Goal: Book appointment/travel/reservation

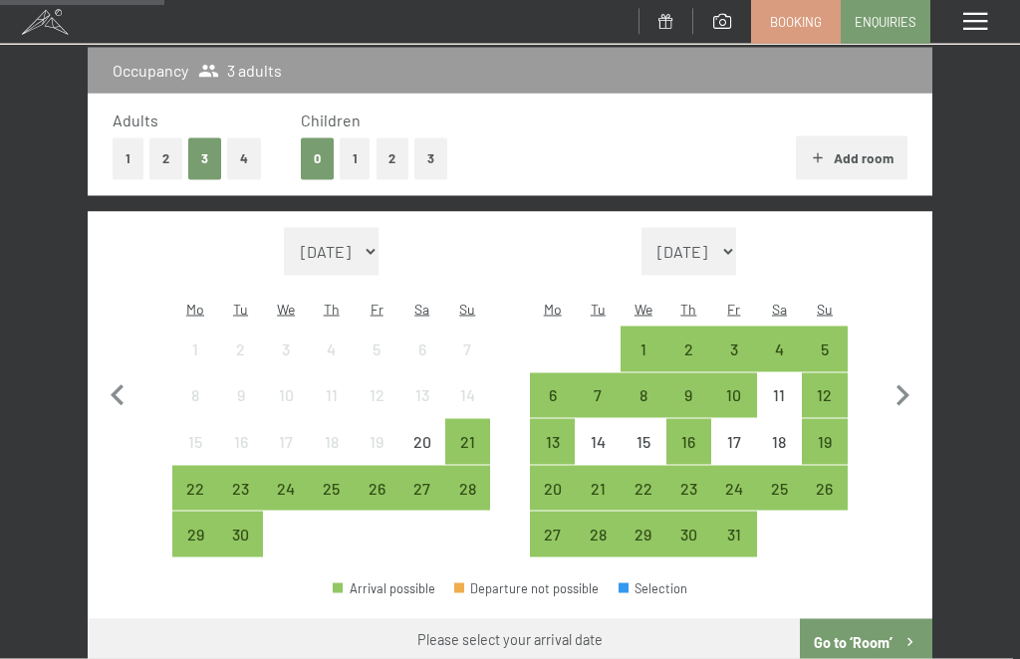
scroll to position [298, 0]
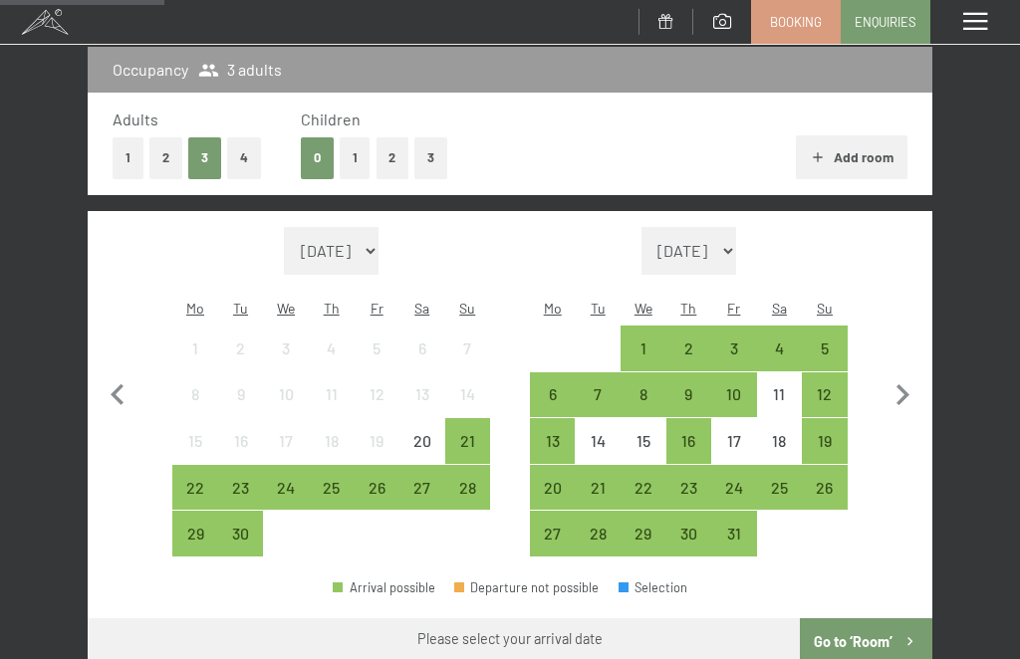
click at [908, 387] on icon "button" at bounding box center [902, 395] width 42 height 42
select select "[DATE]"
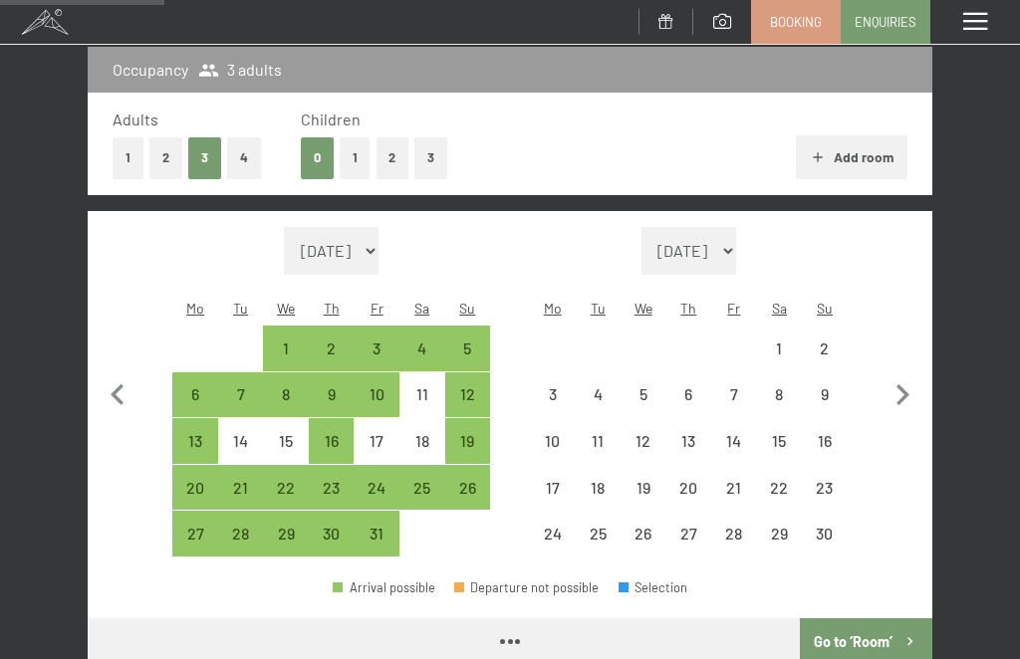
click at [901, 394] on icon "button" at bounding box center [902, 395] width 42 height 42
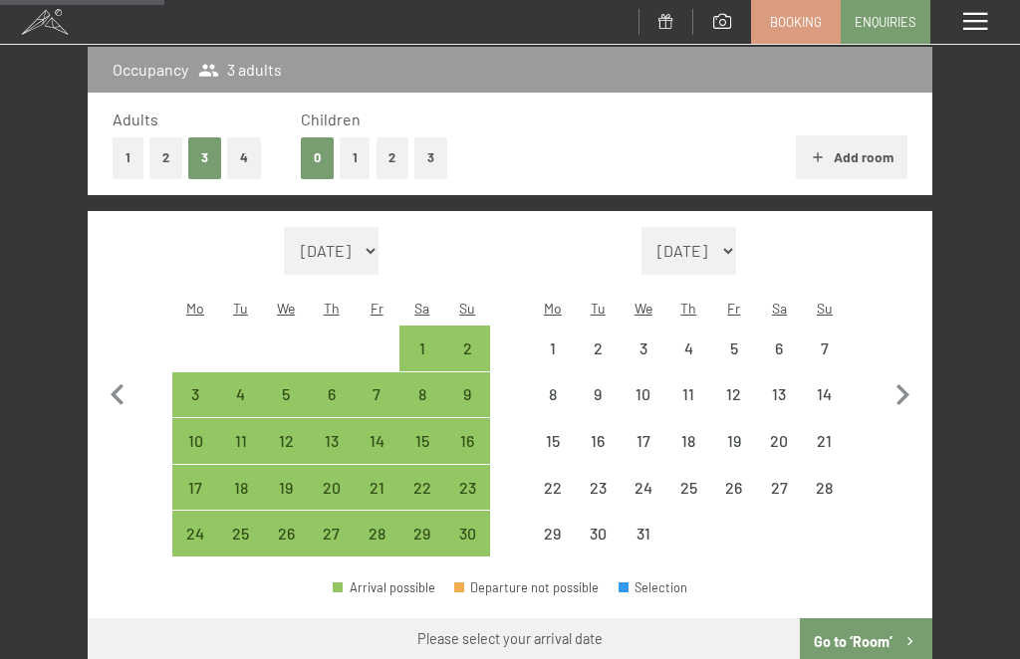
select select "[DATE]"
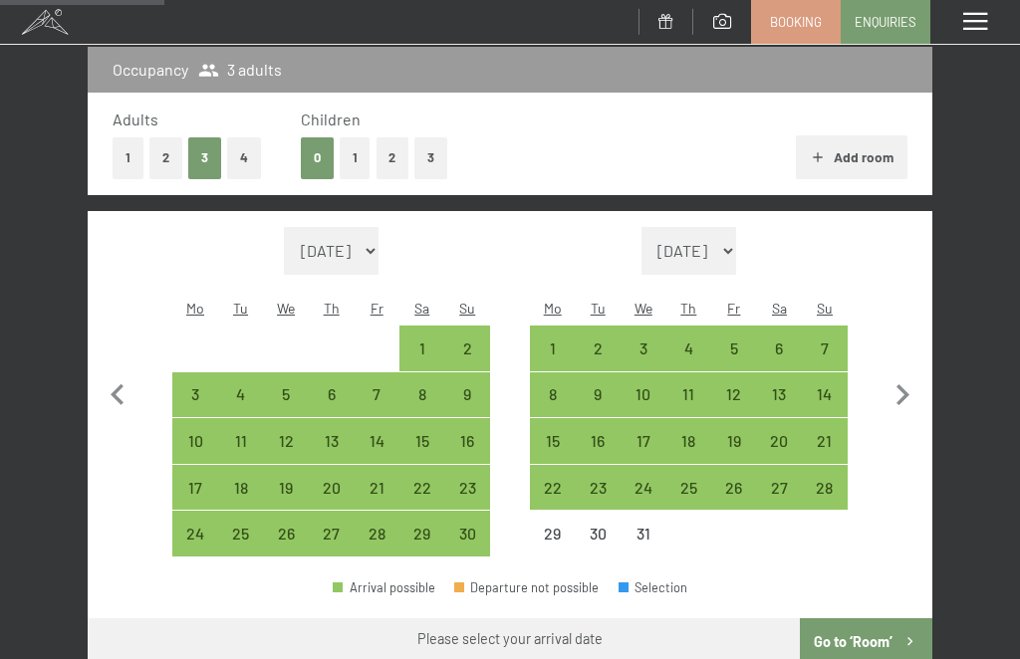
click at [647, 433] on div "17" at bounding box center [644, 454] width 42 height 42
select select "[DATE]"
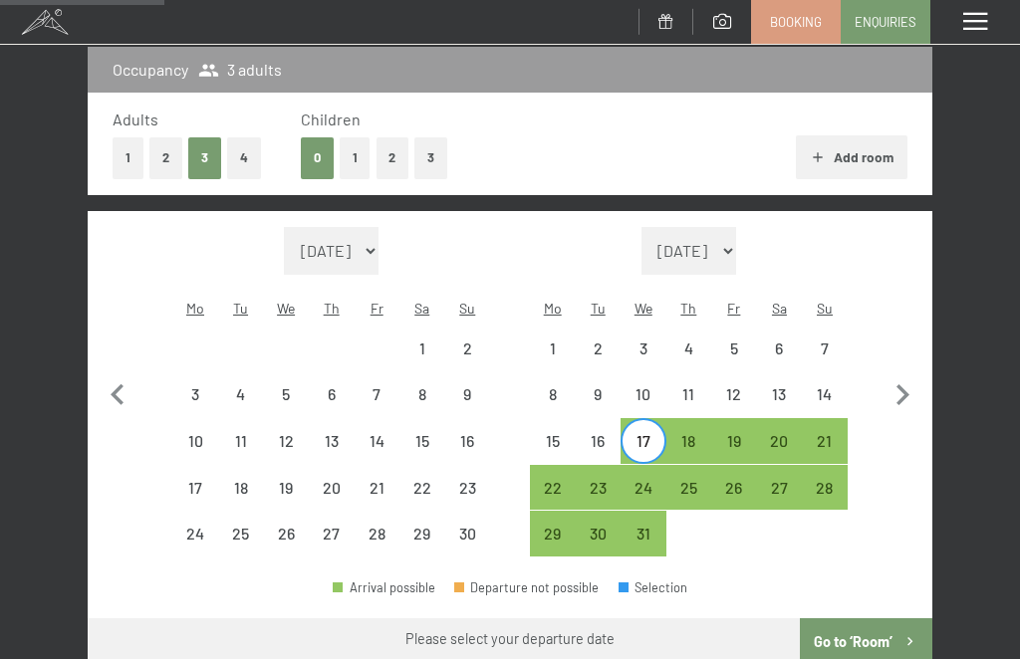
click at [837, 433] on div "21" at bounding box center [825, 454] width 42 height 42
select select "[DATE]"
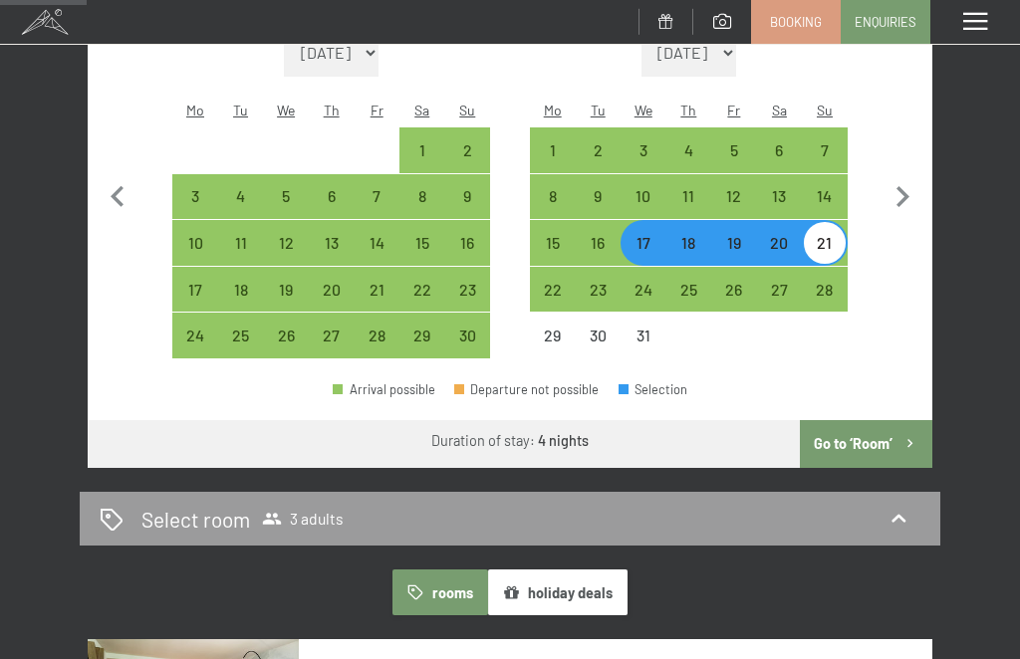
scroll to position [477, 0]
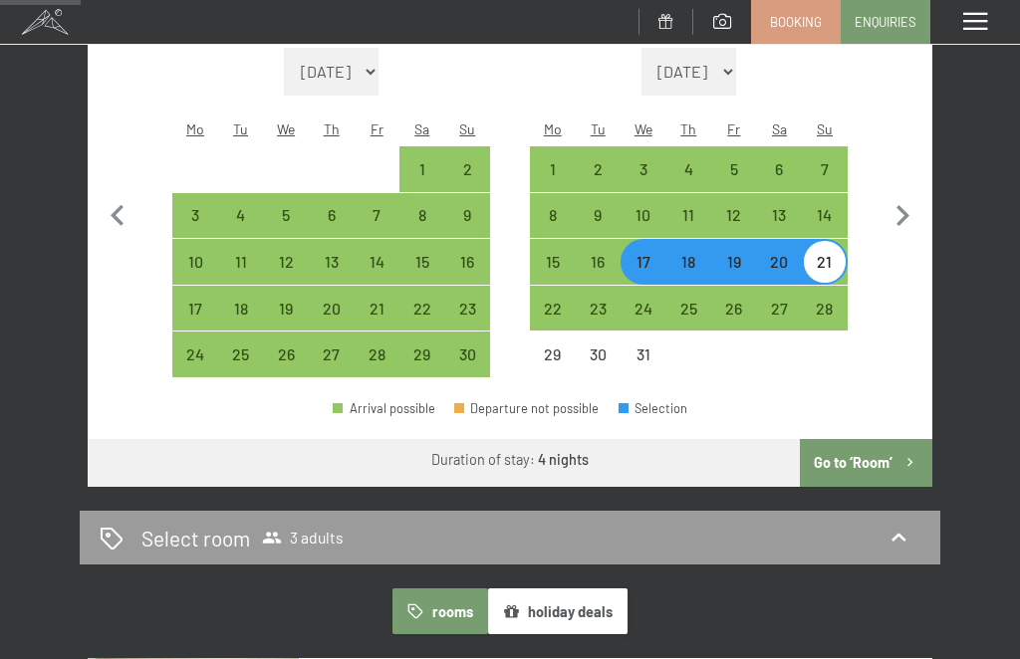
click at [908, 207] on icon "button" at bounding box center [902, 216] width 42 height 42
select select "[DATE]"
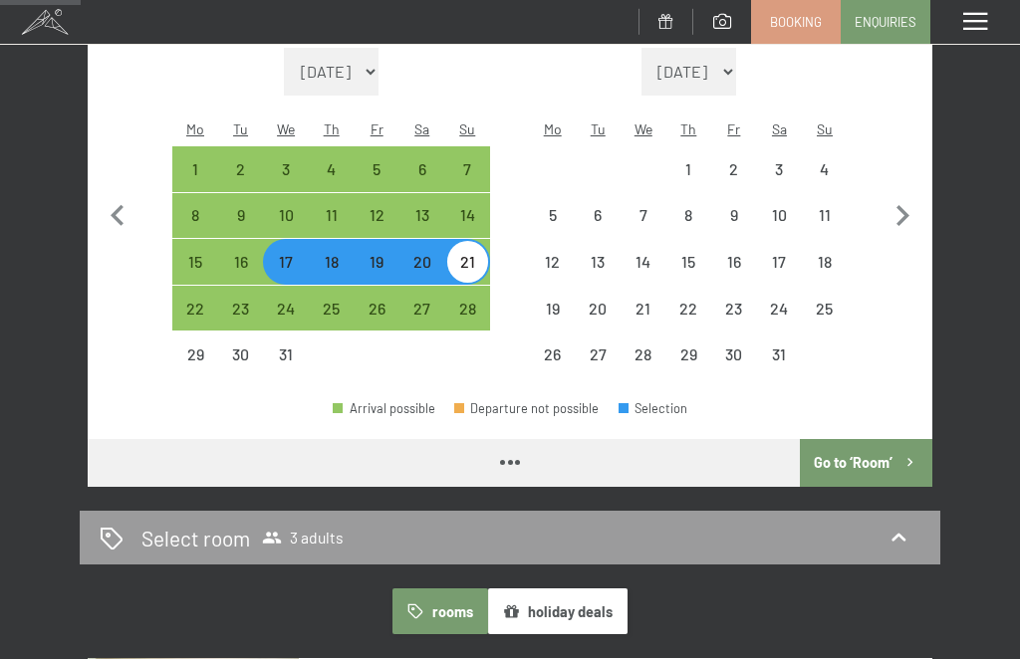
select select "[DATE]"
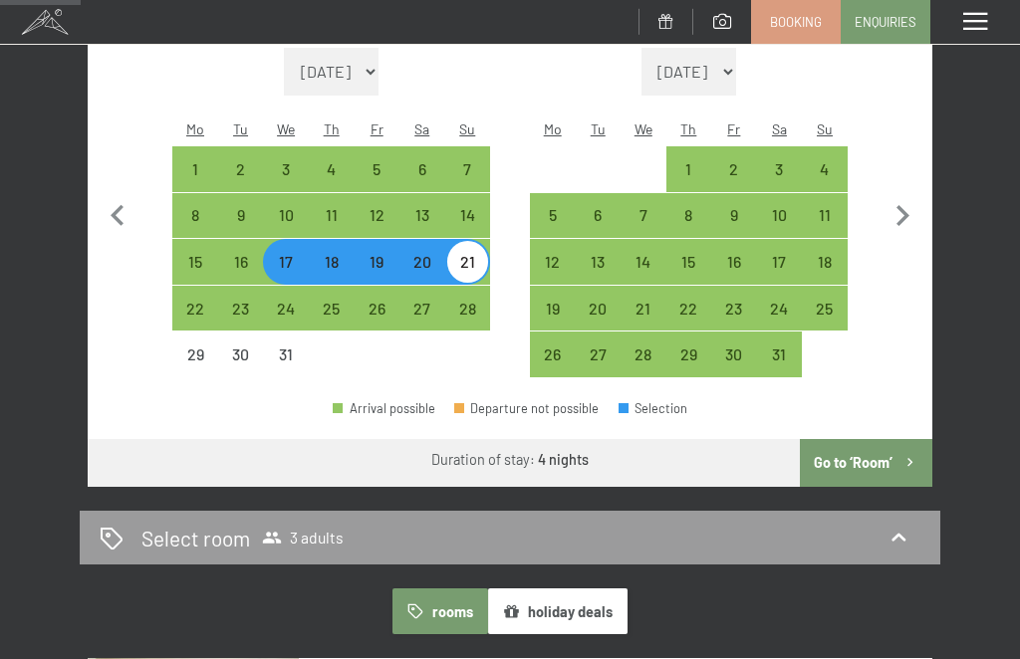
click at [693, 255] on div "15" at bounding box center [689, 275] width 42 height 42
select select "[DATE]"
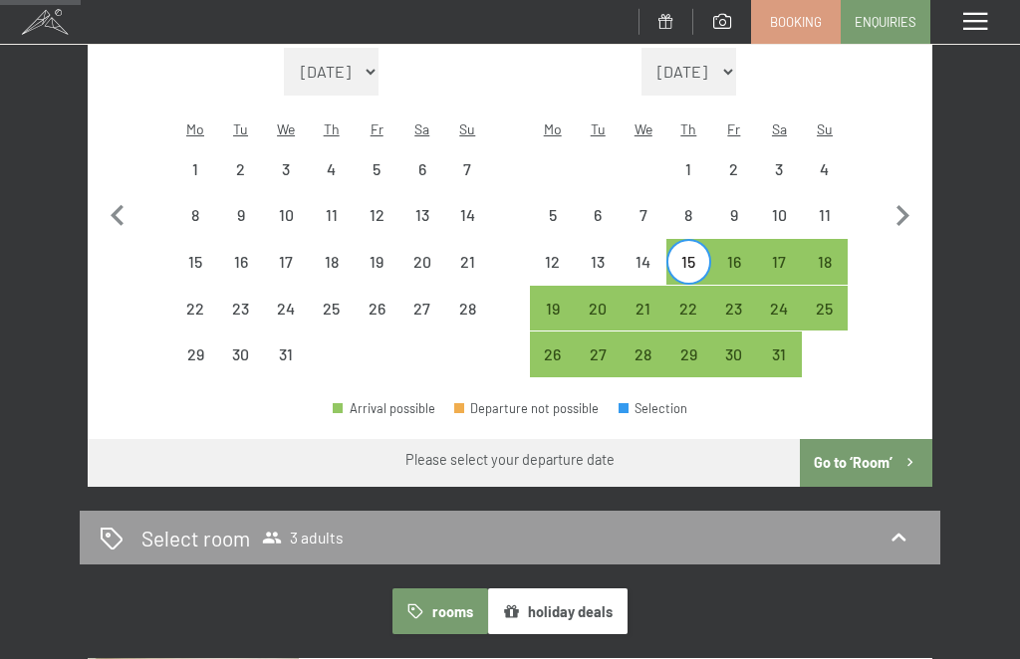
click at [652, 254] on div "14" at bounding box center [644, 275] width 42 height 42
select select "[DATE]"
click at [830, 254] on div "18" at bounding box center [825, 275] width 42 height 42
select select "[DATE]"
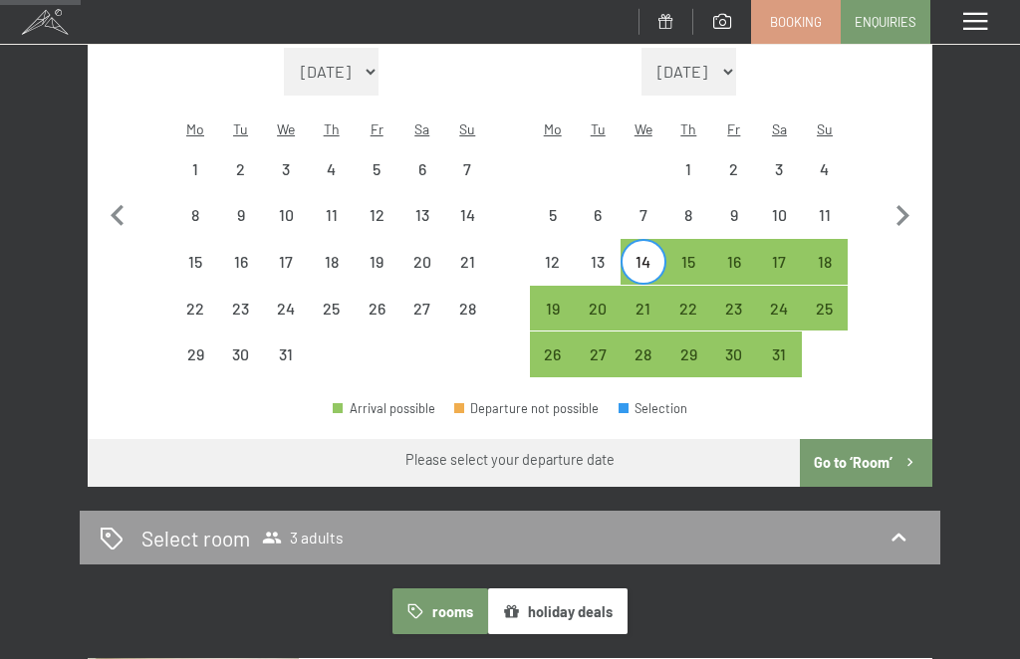
select select "[DATE]"
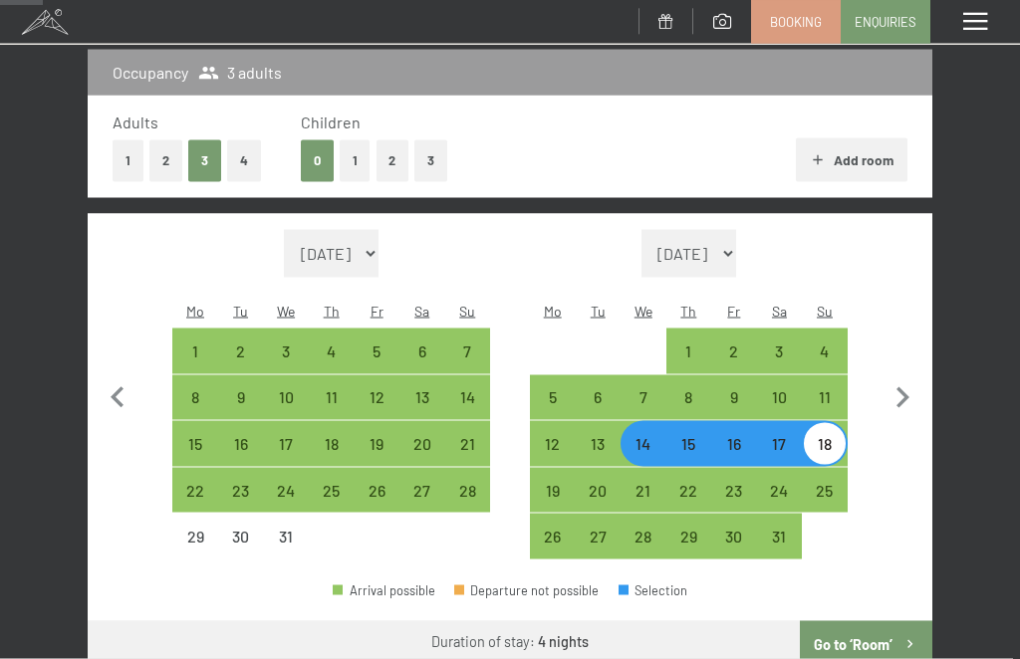
scroll to position [300, 0]
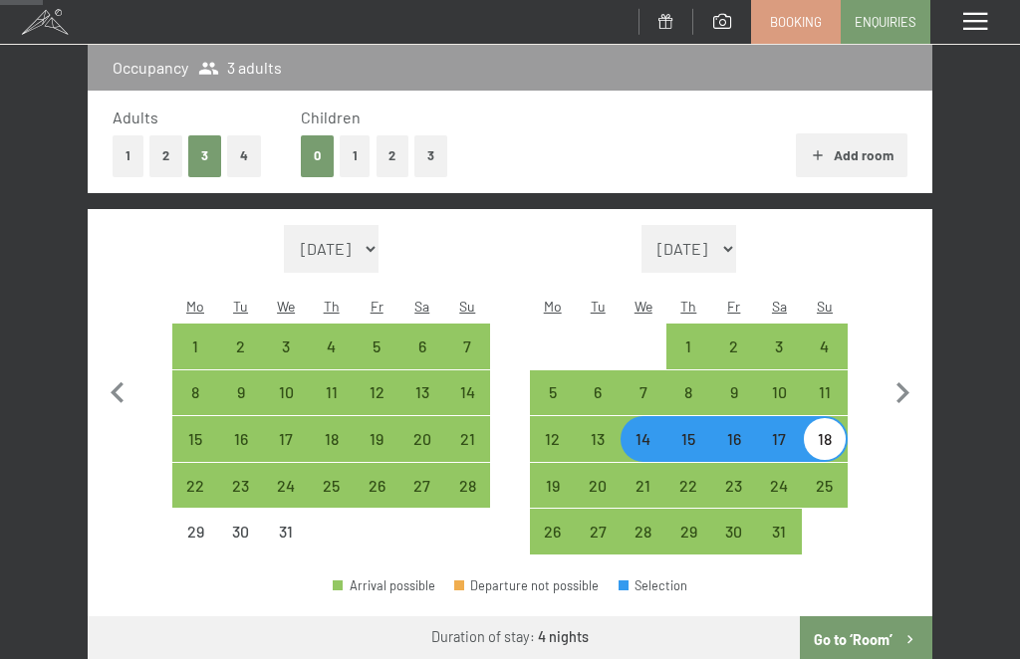
click at [642, 478] on div "21" at bounding box center [644, 499] width 42 height 42
select select "[DATE]"
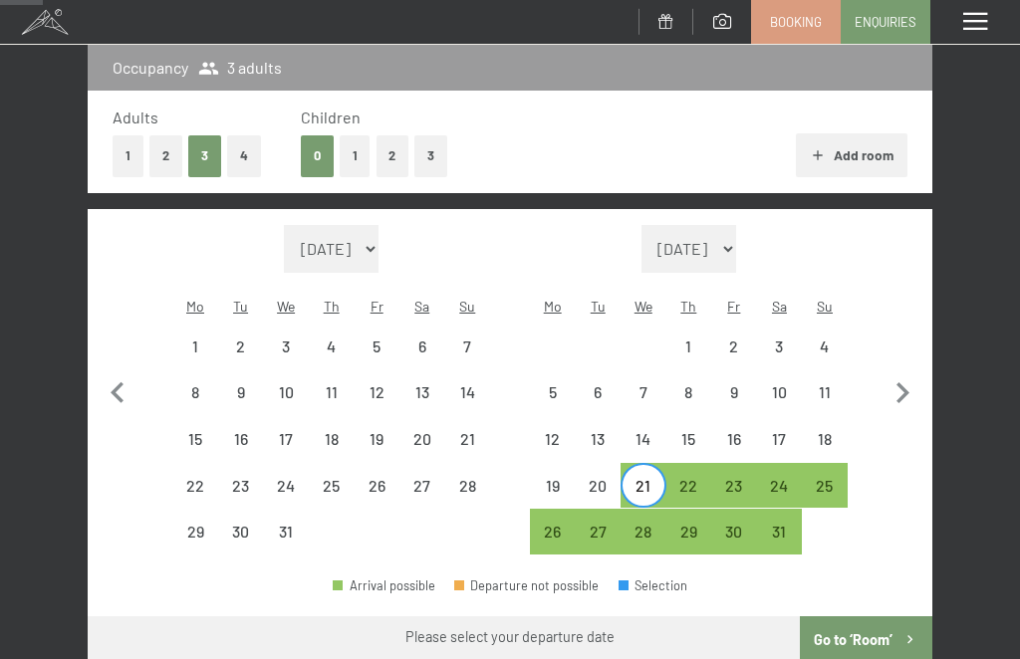
click at [825, 479] on div "25" at bounding box center [825, 499] width 42 height 42
select select "[DATE]"
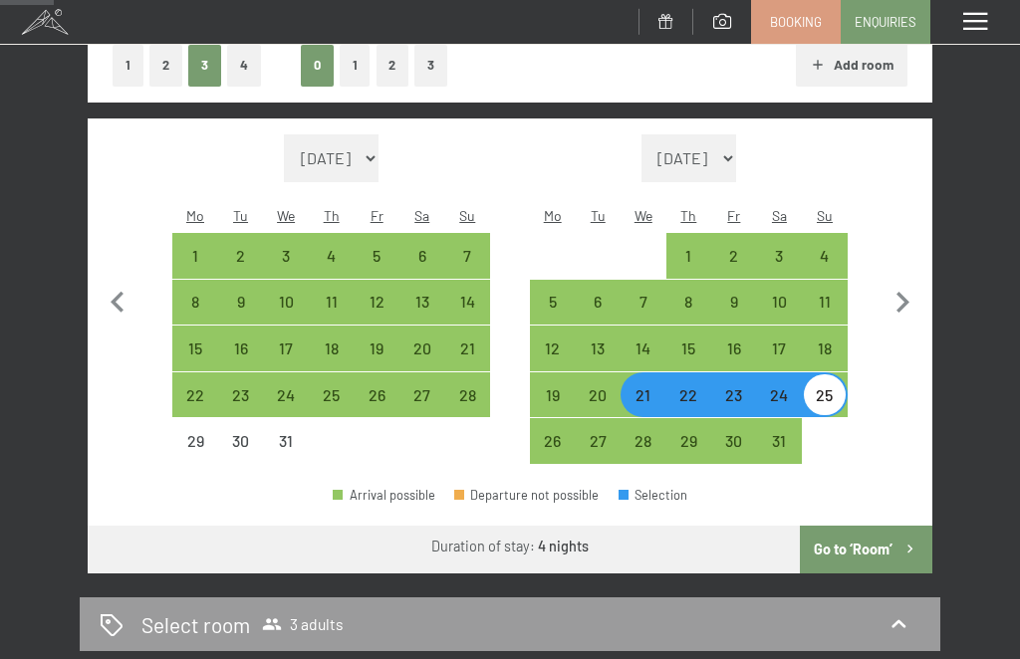
scroll to position [384, 0]
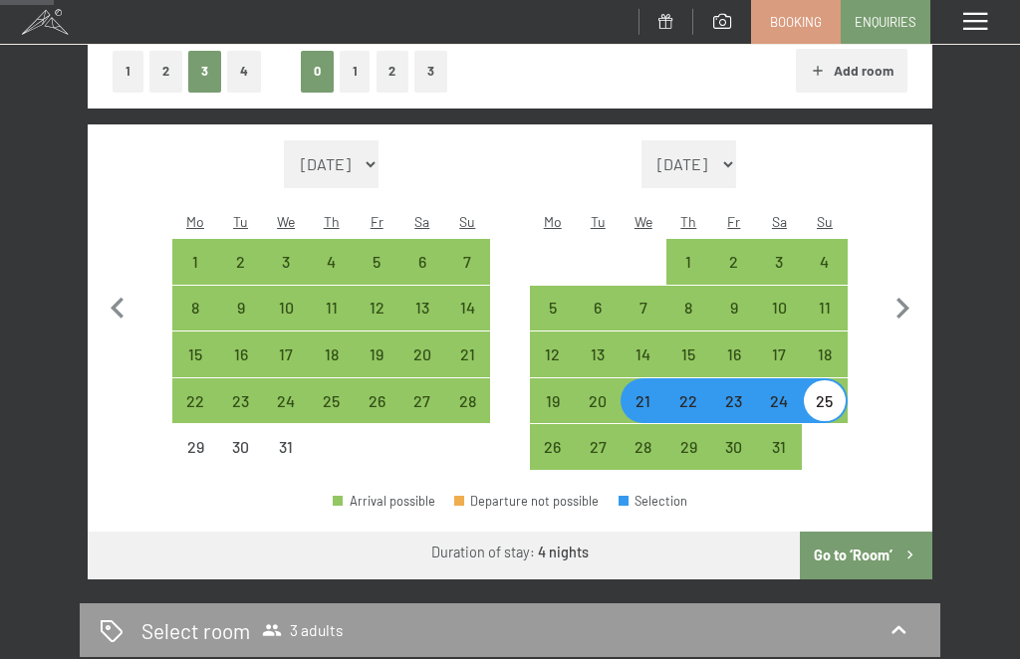
click at [638, 439] on div "28" at bounding box center [644, 460] width 42 height 42
select select "[DATE]"
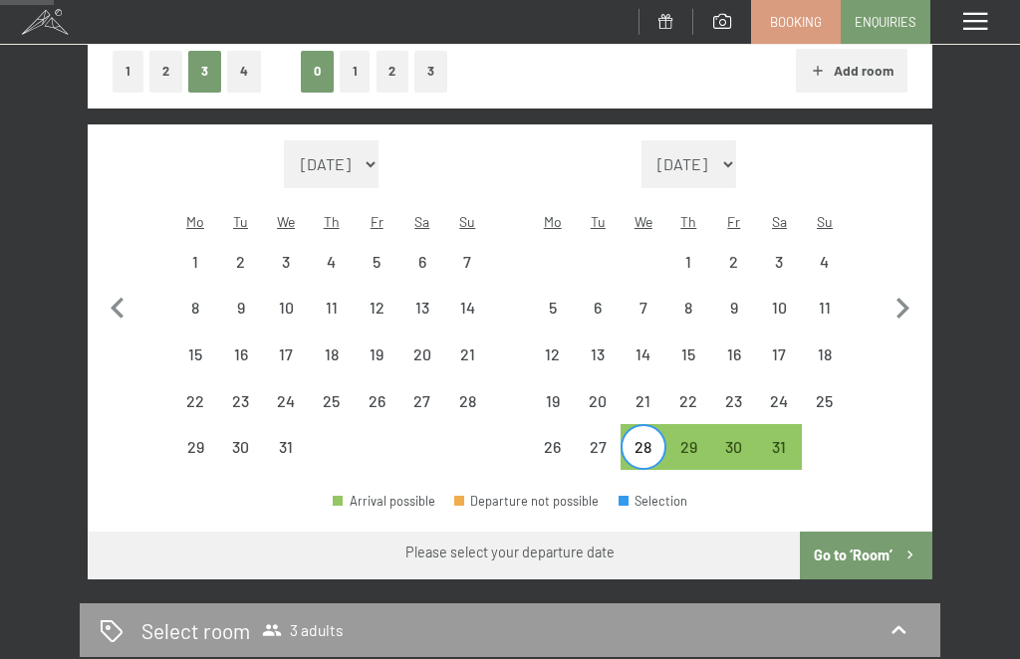
click at [769, 443] on div "31" at bounding box center [780, 460] width 42 height 42
select select "[DATE]"
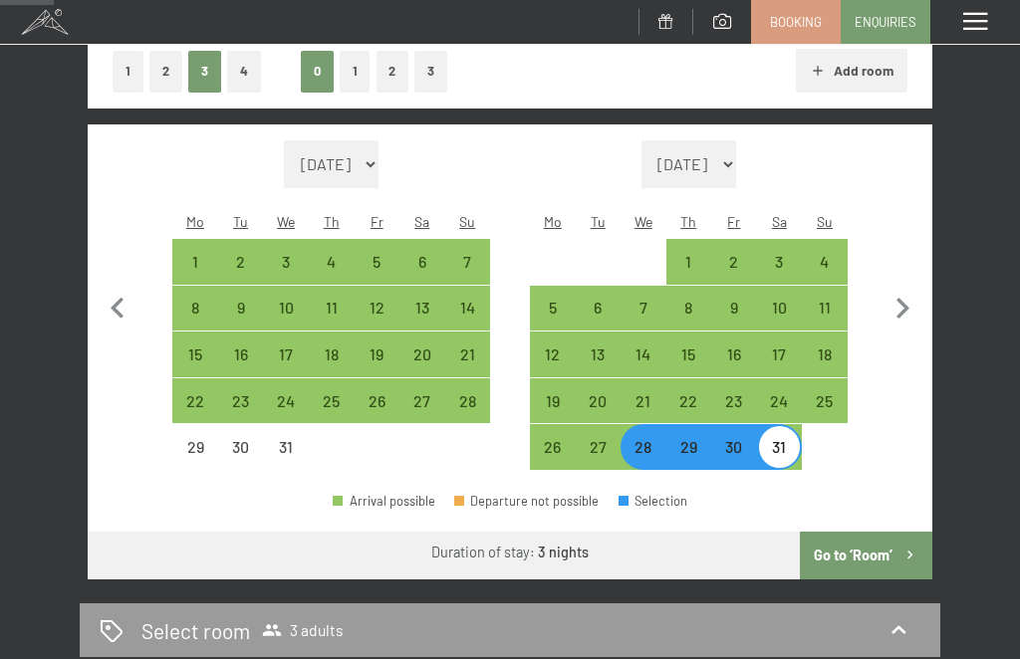
click at [904, 304] on icon "button" at bounding box center [902, 309] width 42 height 42
select select "[DATE]"
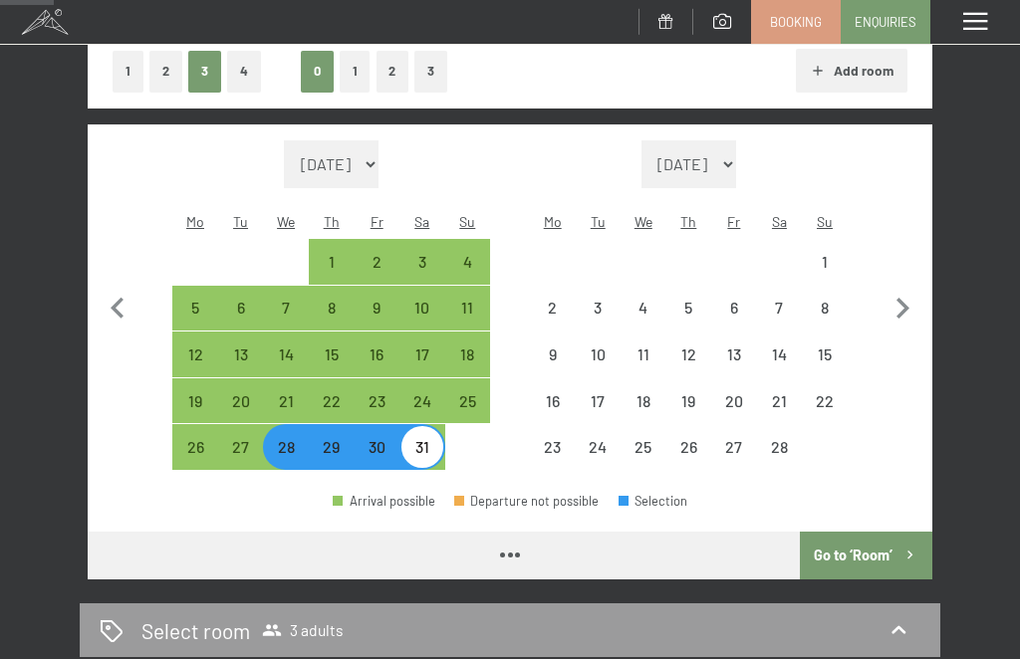
select select "[DATE]"
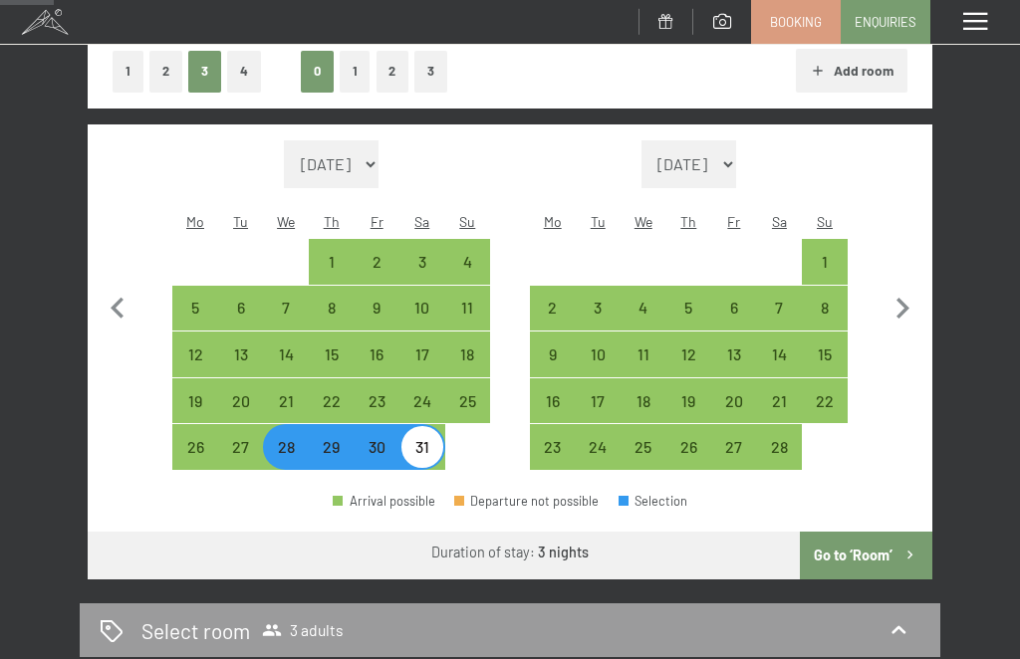
click at [830, 254] on div "1" at bounding box center [825, 275] width 42 height 42
select select "[DATE]"
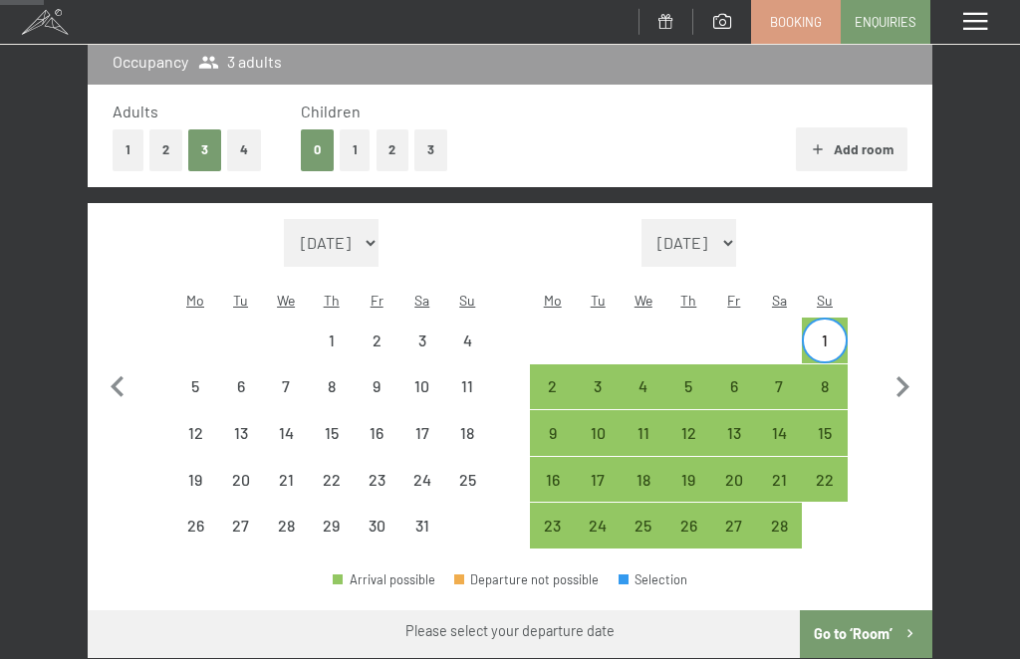
scroll to position [304, 0]
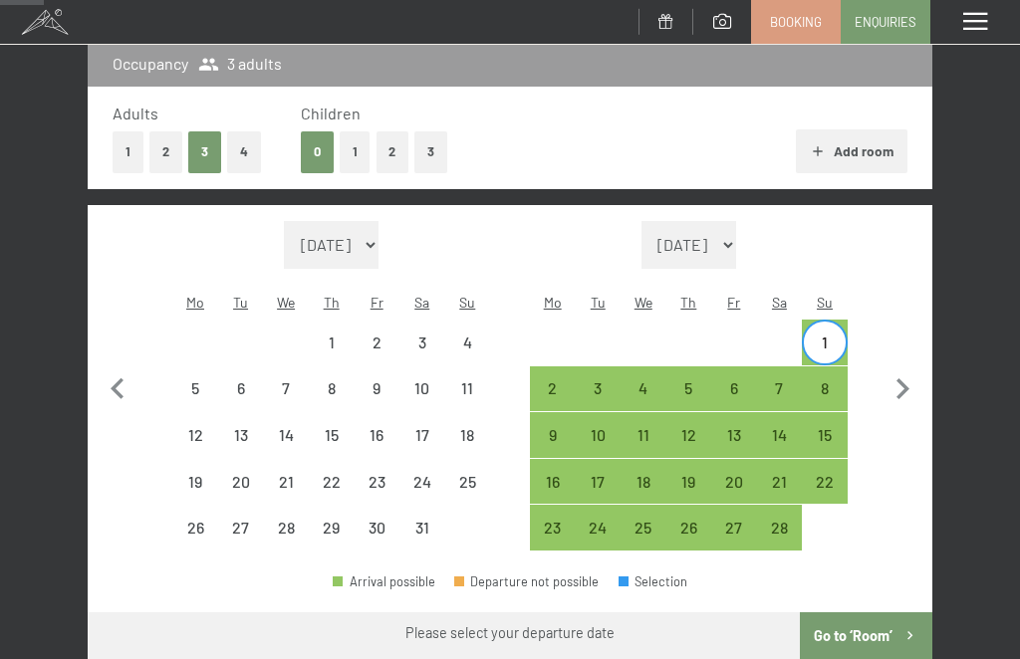
click at [915, 383] on icon "button" at bounding box center [902, 390] width 42 height 42
select select "[DATE]"
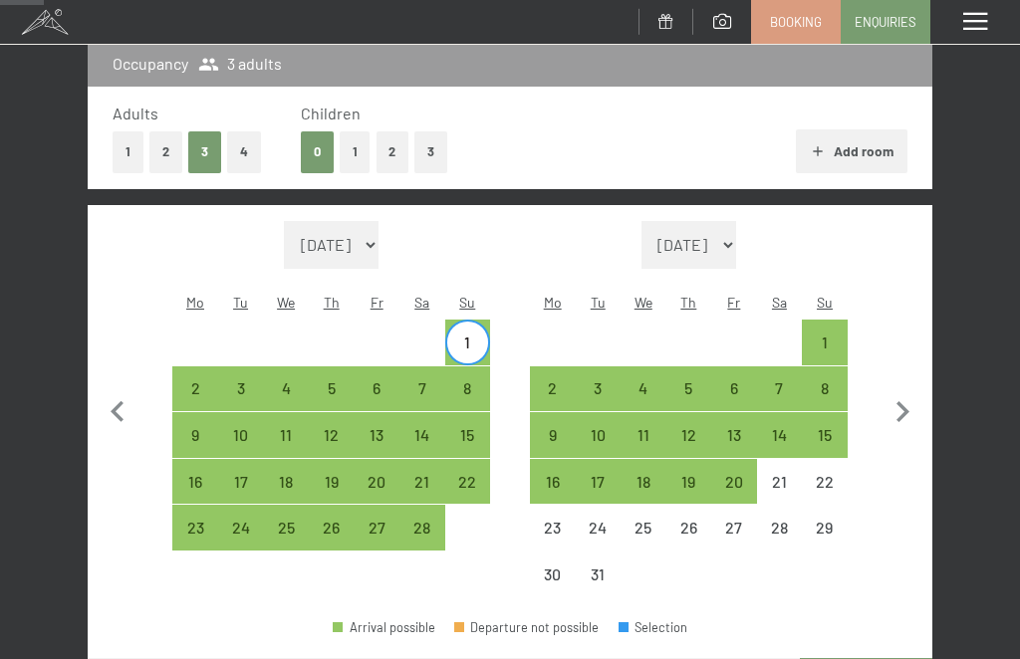
select select "[DATE]"
click at [137, 404] on icon "button" at bounding box center [118, 412] width 42 height 42
select select "[DATE]"
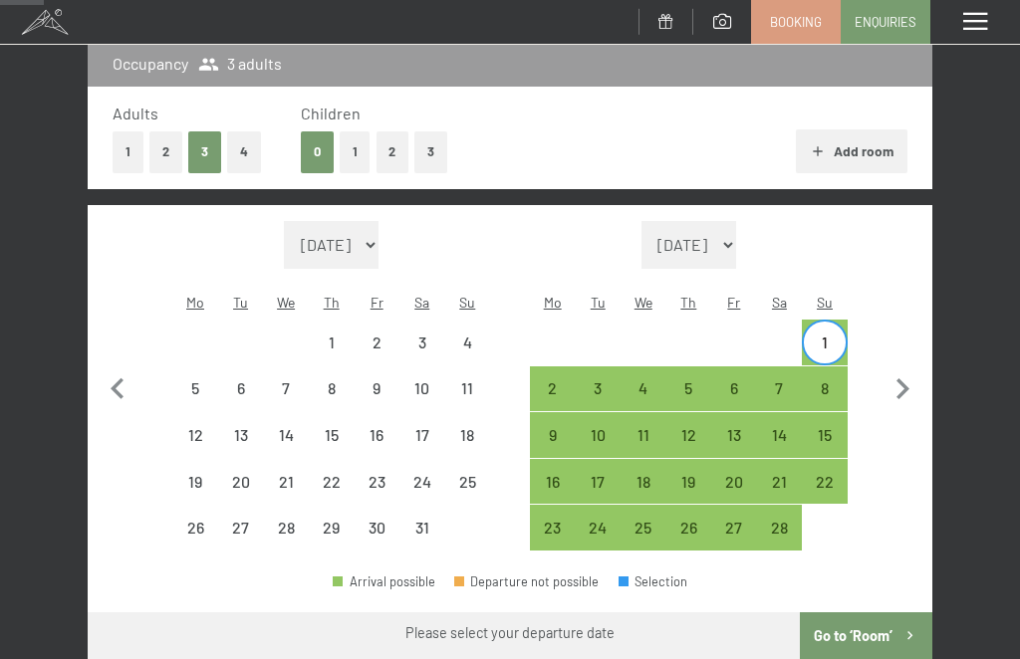
click at [118, 404] on button "button" at bounding box center [118, 386] width 42 height 331
select select "[DATE]"
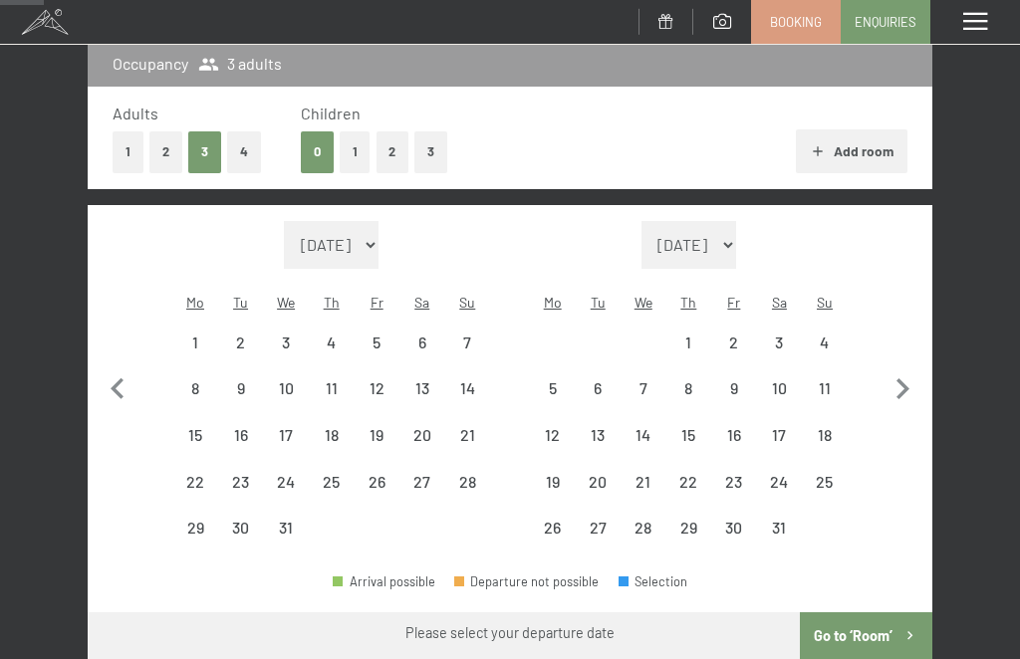
click at [126, 394] on icon "button" at bounding box center [118, 390] width 42 height 42
select select "[DATE]"
click at [909, 370] on icon "button" at bounding box center [902, 390] width 42 height 42
select select "[DATE]"
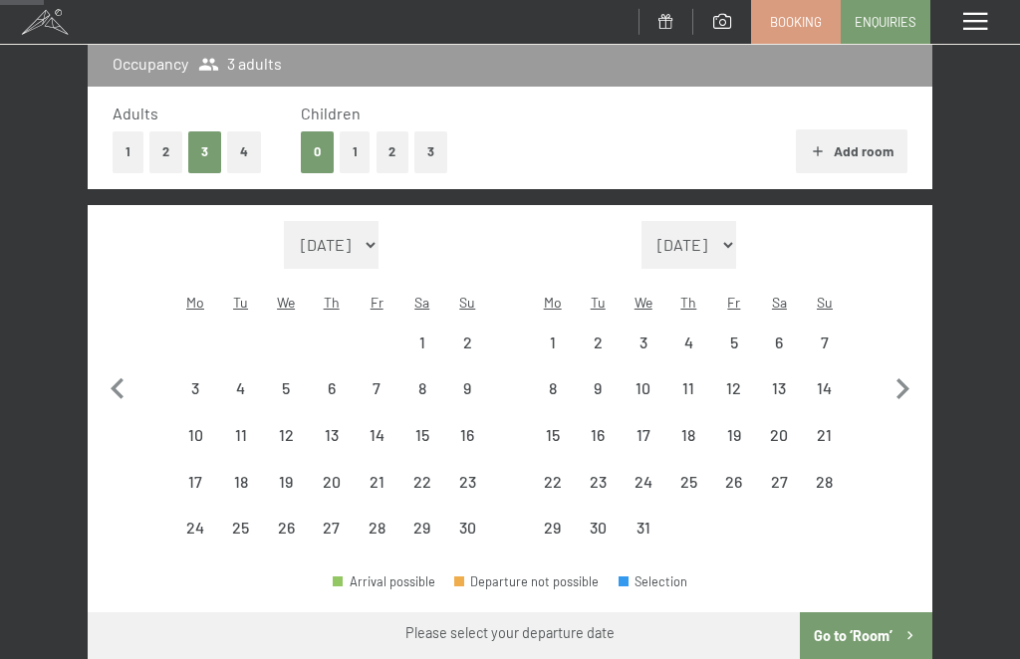
select select "[DATE]"
click at [141, 372] on div "Month/year [DATE] [DATE] [DATE] [DATE] [DATE] [DATE] [DATE] [DATE] [DATE] [DATE…" at bounding box center [510, 386] width 794 height 331
click at [126, 373] on icon "button" at bounding box center [118, 390] width 42 height 42
select select "[DATE]"
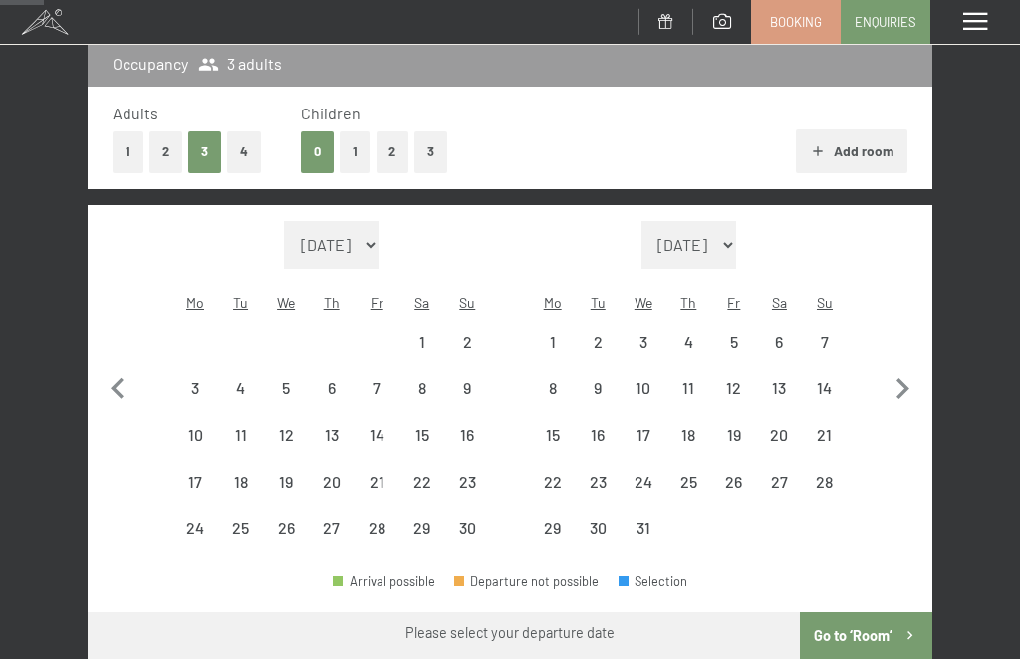
click at [126, 373] on icon "button" at bounding box center [118, 390] width 42 height 42
select select "[DATE]"
click at [892, 391] on icon "button" at bounding box center [902, 390] width 42 height 42
select select "[DATE]"
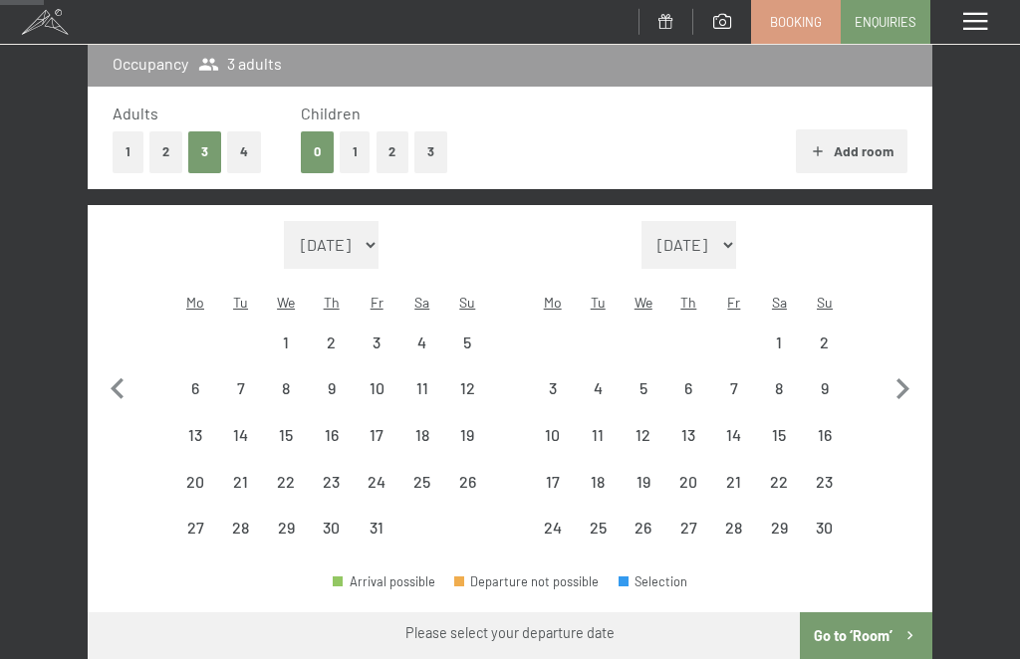
select select "[DATE]"
click at [558, 427] on div "15" at bounding box center [553, 448] width 42 height 42
select select "[DATE]"
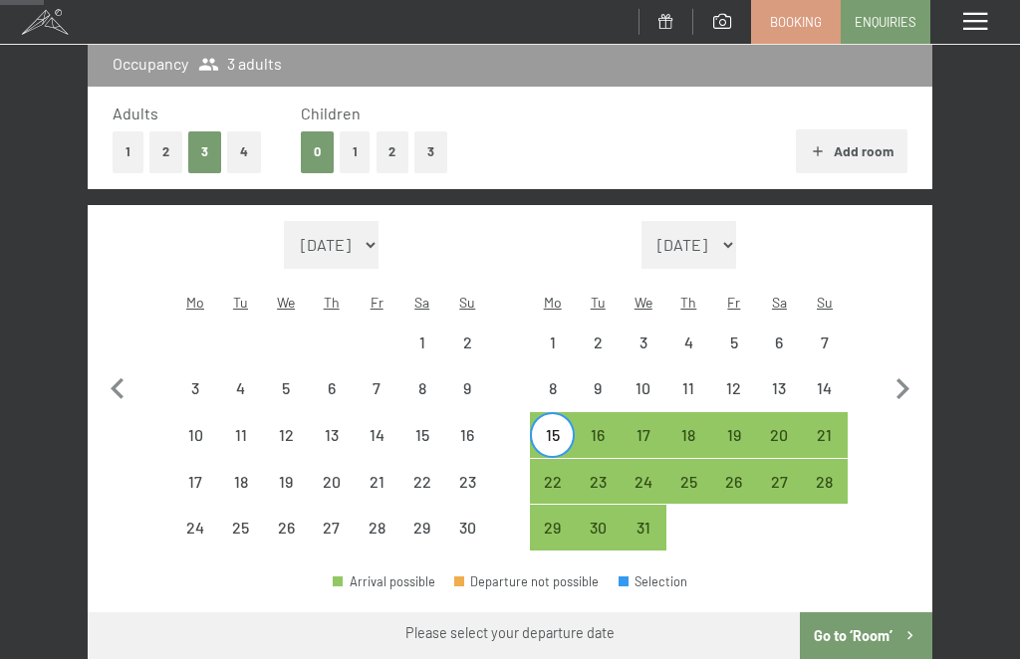
click at [661, 427] on div "17" at bounding box center [644, 448] width 42 height 42
select select "[DATE]"
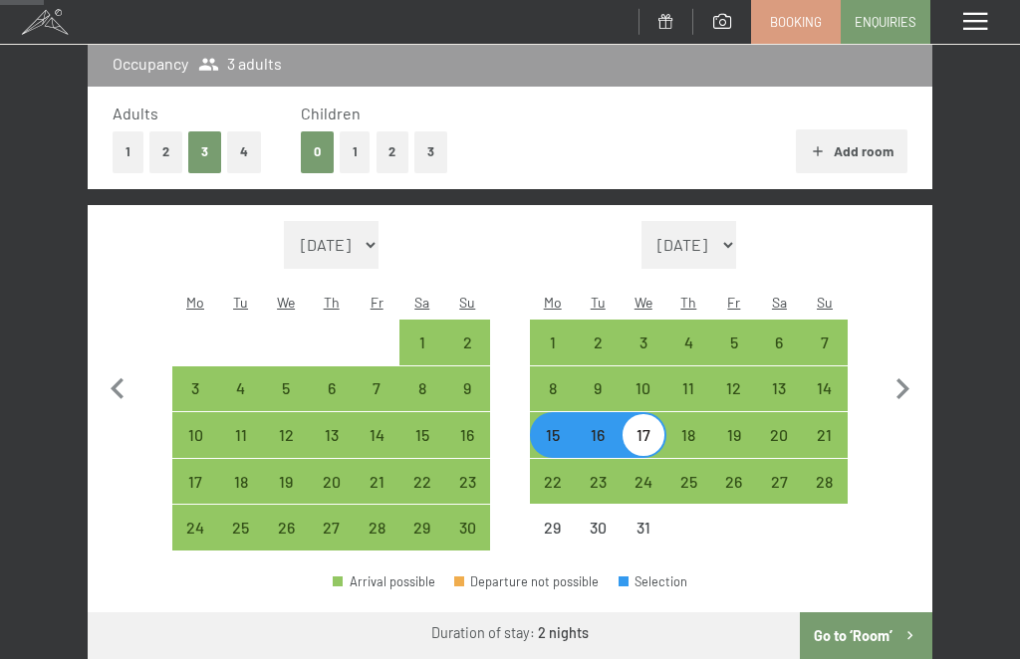
click at [835, 427] on div "21" at bounding box center [825, 448] width 42 height 42
select select "[DATE]"
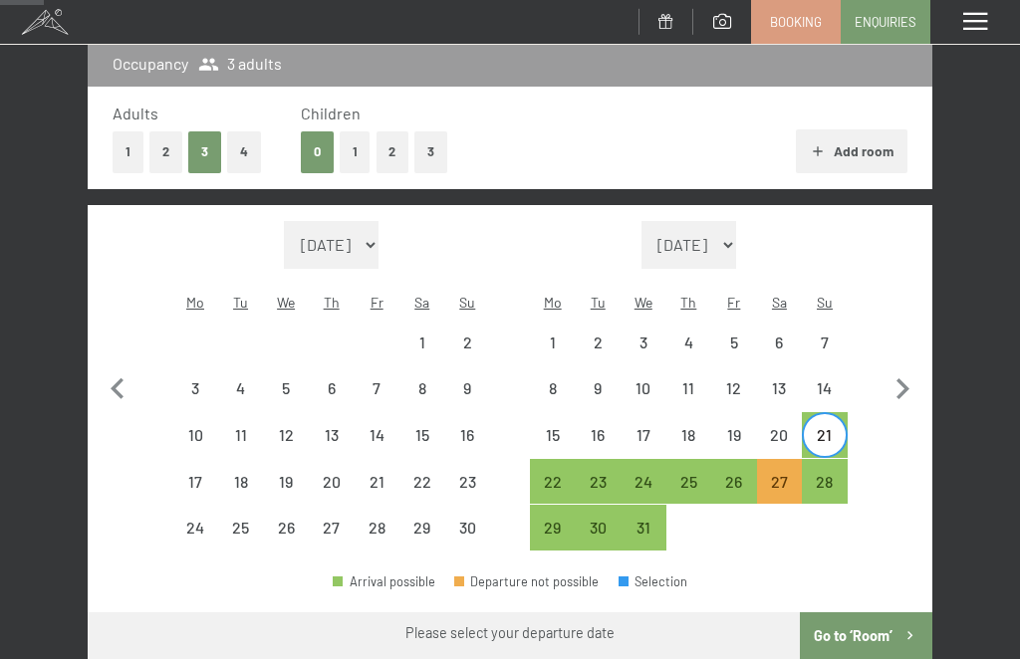
click at [645, 427] on div "17" at bounding box center [644, 448] width 42 height 42
select select "[DATE]"
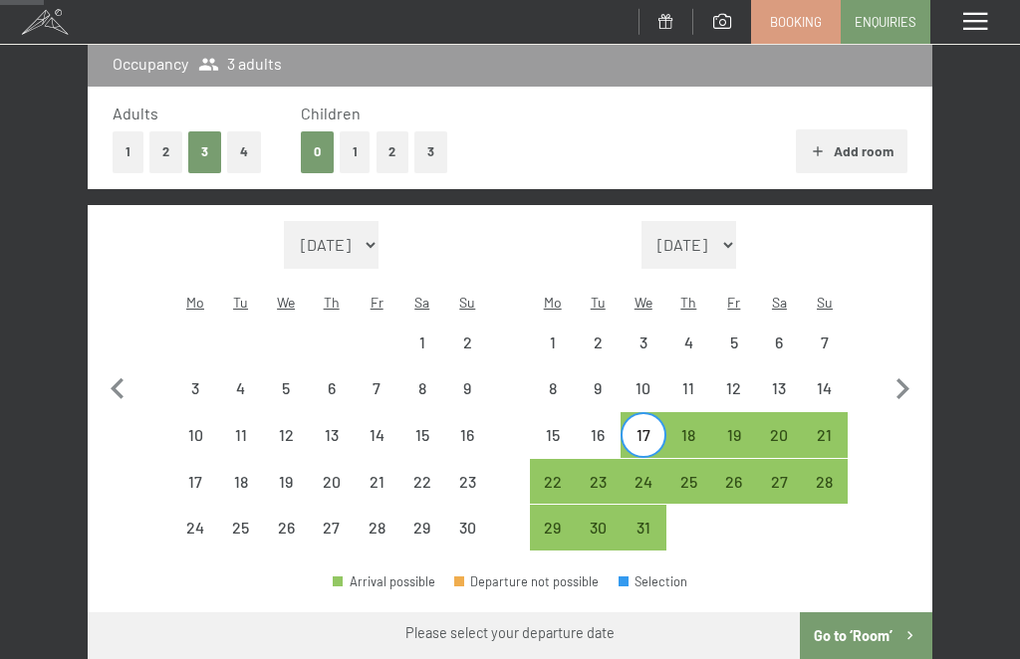
click at [839, 427] on div "21" at bounding box center [825, 448] width 42 height 42
select select "[DATE]"
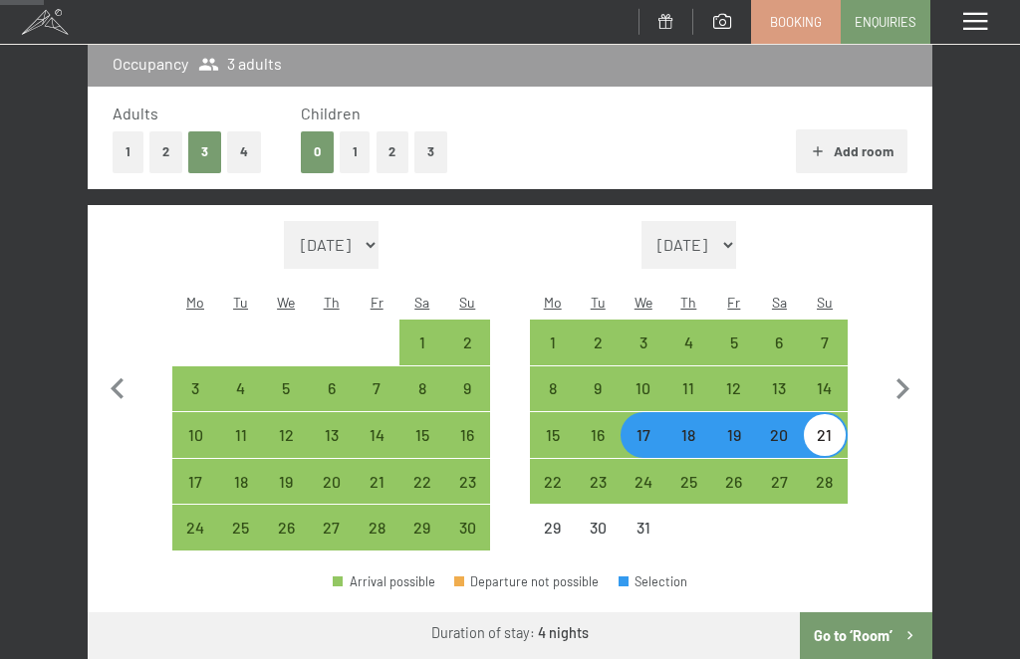
click at [693, 427] on div "18" at bounding box center [689, 448] width 42 height 42
select select "[DATE]"
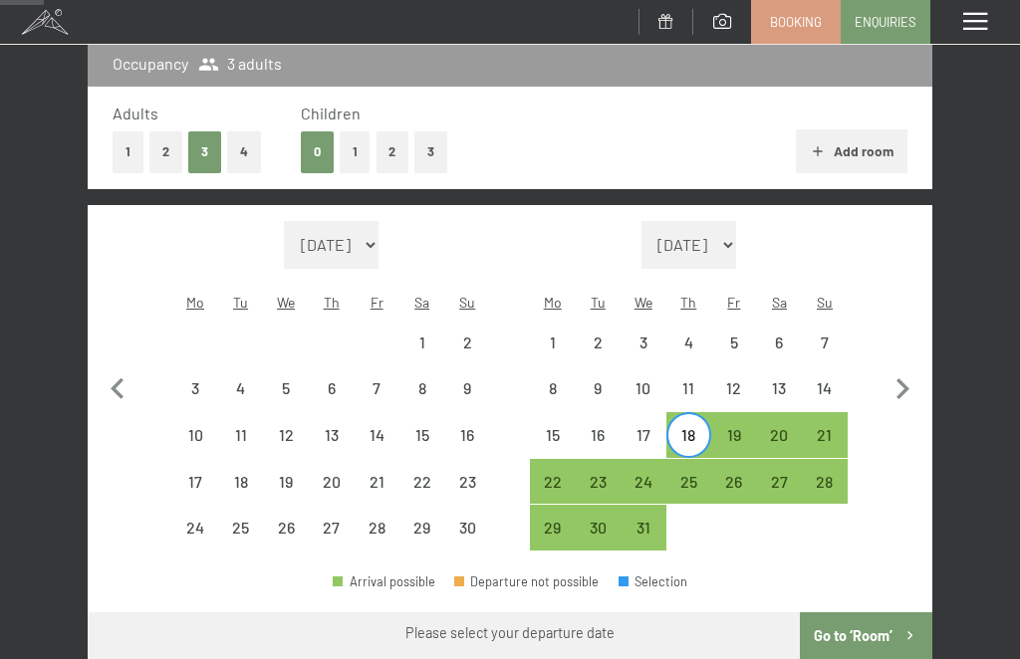
click at [590, 474] on div "23" at bounding box center [598, 495] width 42 height 42
select select "[DATE]"
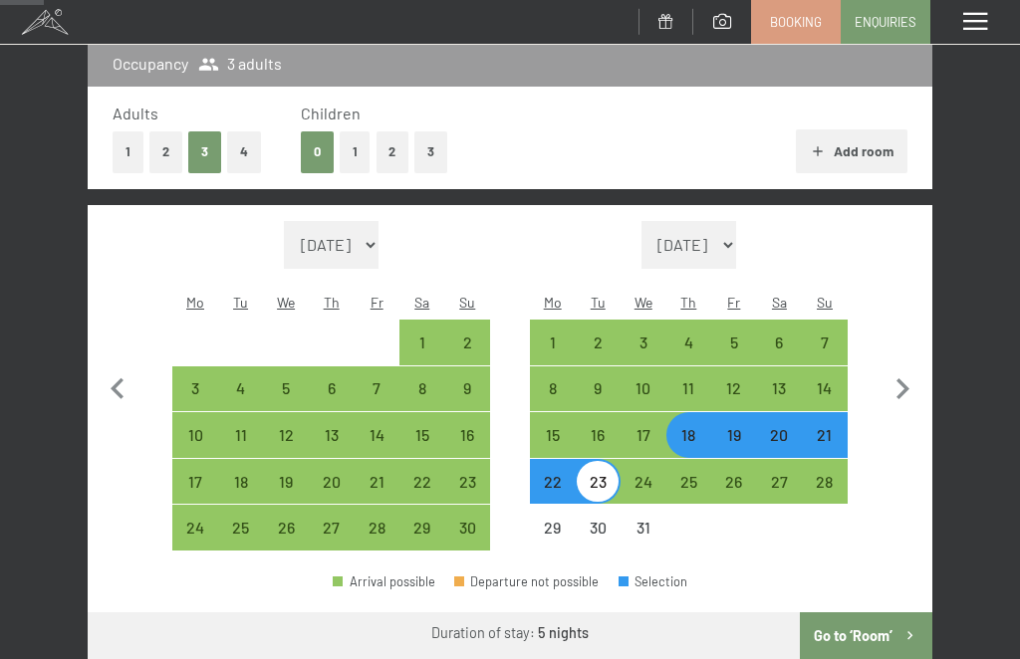
click at [733, 427] on div "19" at bounding box center [734, 448] width 42 height 42
select select "[DATE]"
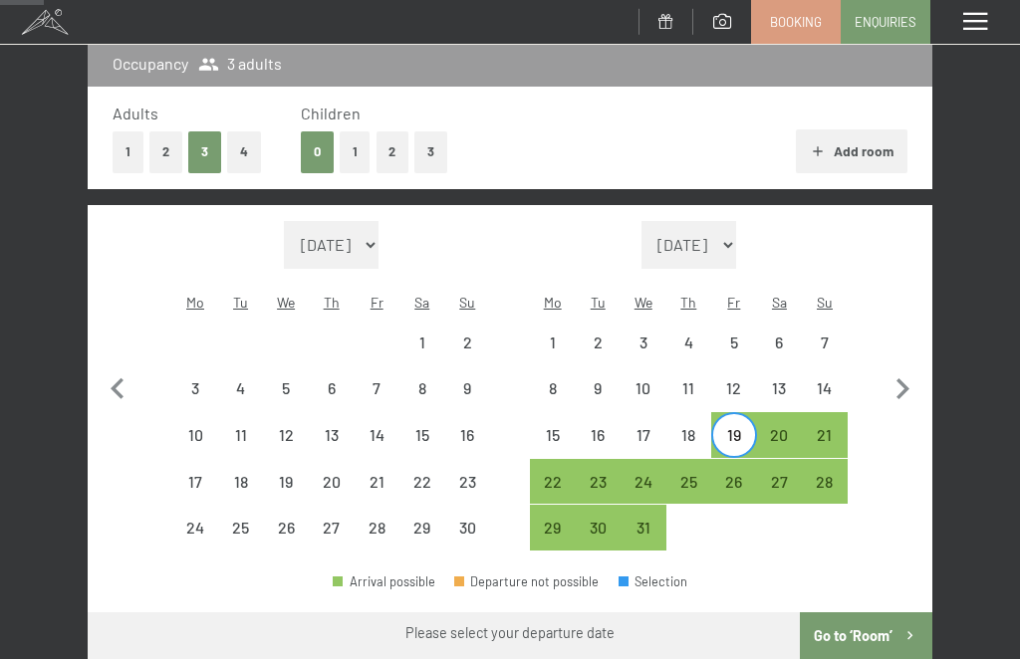
click at [598, 474] on div "23" at bounding box center [598, 495] width 42 height 42
select select "[DATE]"
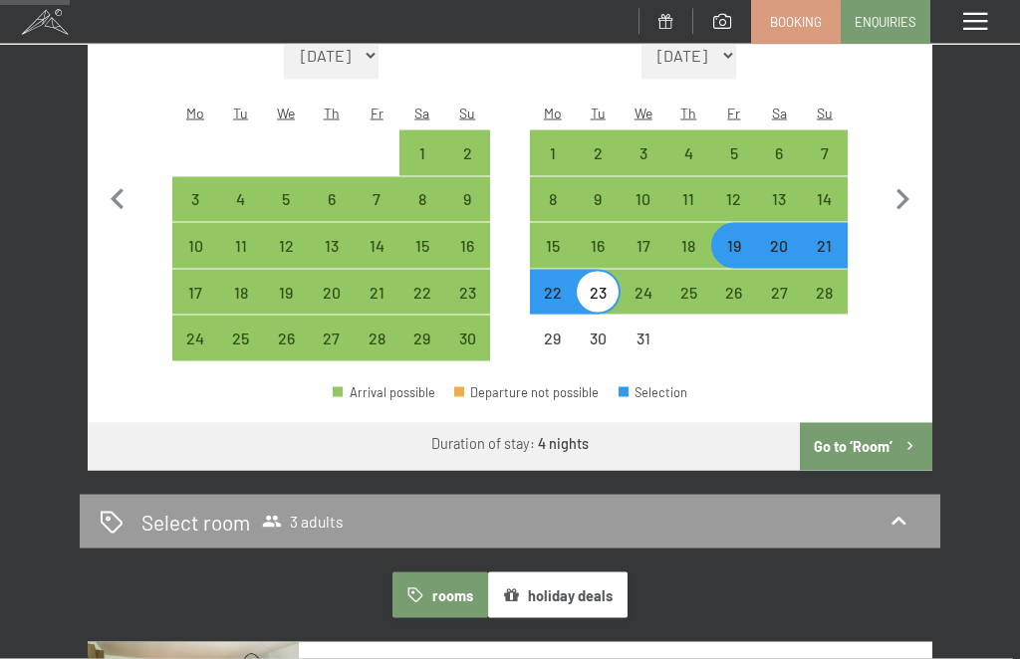
scroll to position [494, 0]
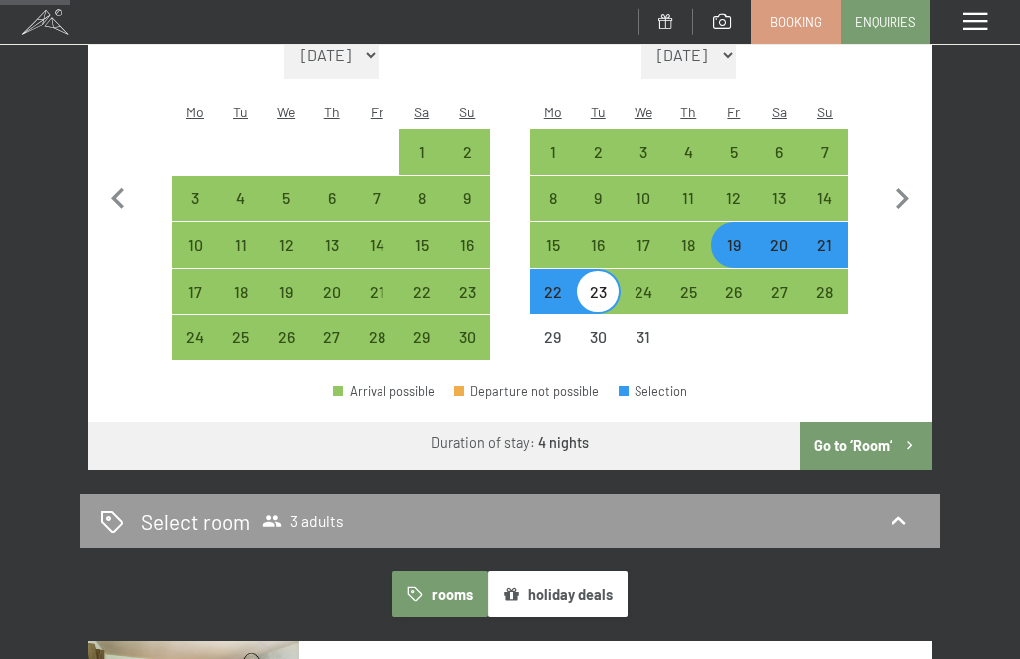
click at [638, 237] on div "17" at bounding box center [644, 258] width 42 height 42
select select "[DATE]"
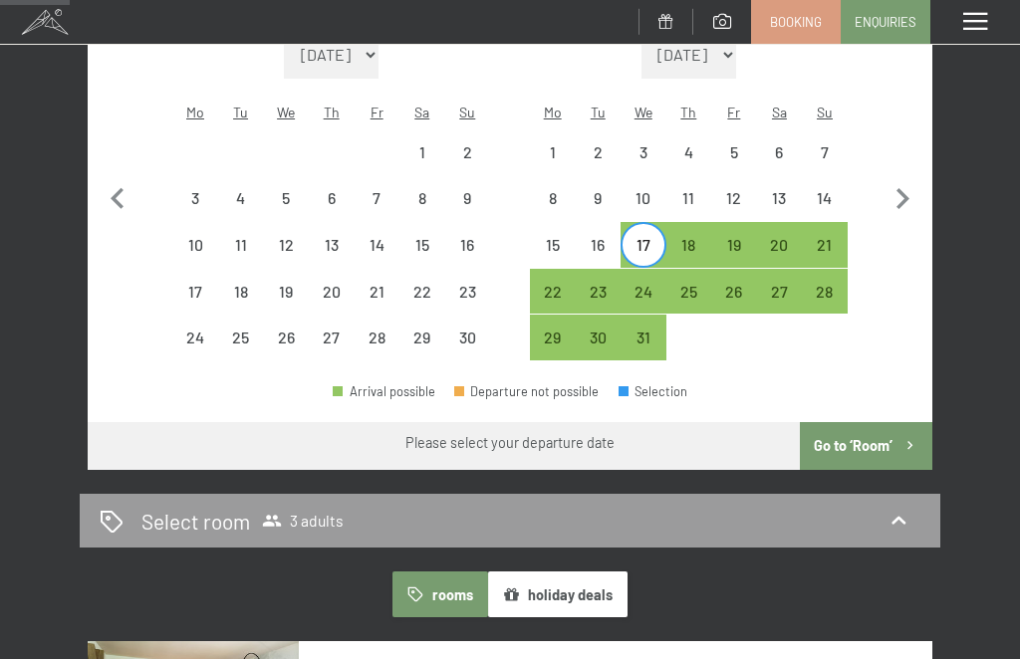
click at [835, 237] on div "21" at bounding box center [825, 258] width 42 height 42
select select "[DATE]"
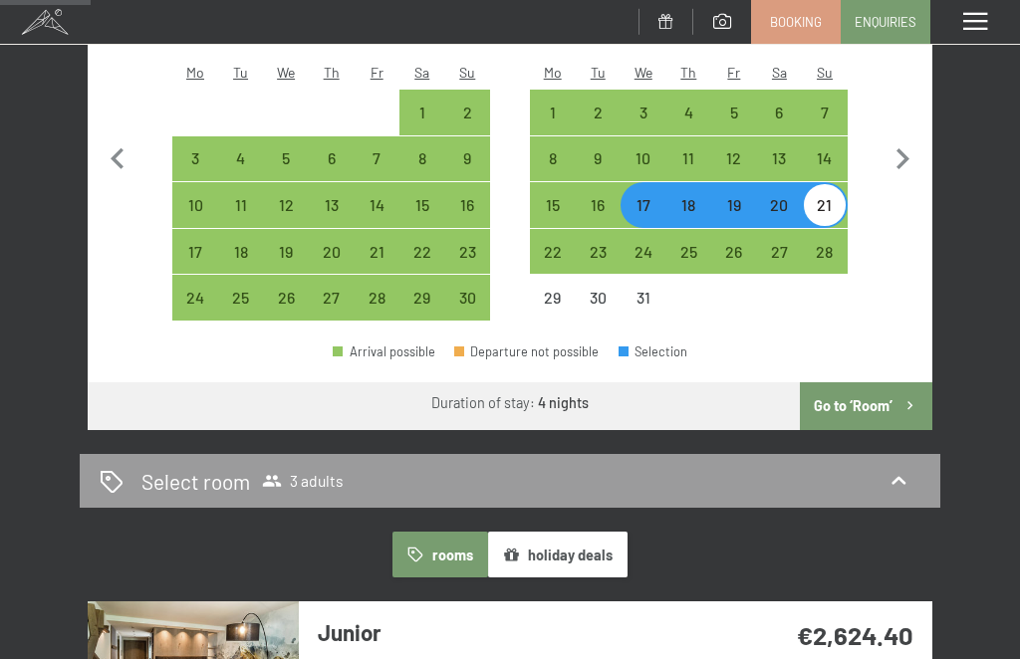
scroll to position [533, 0]
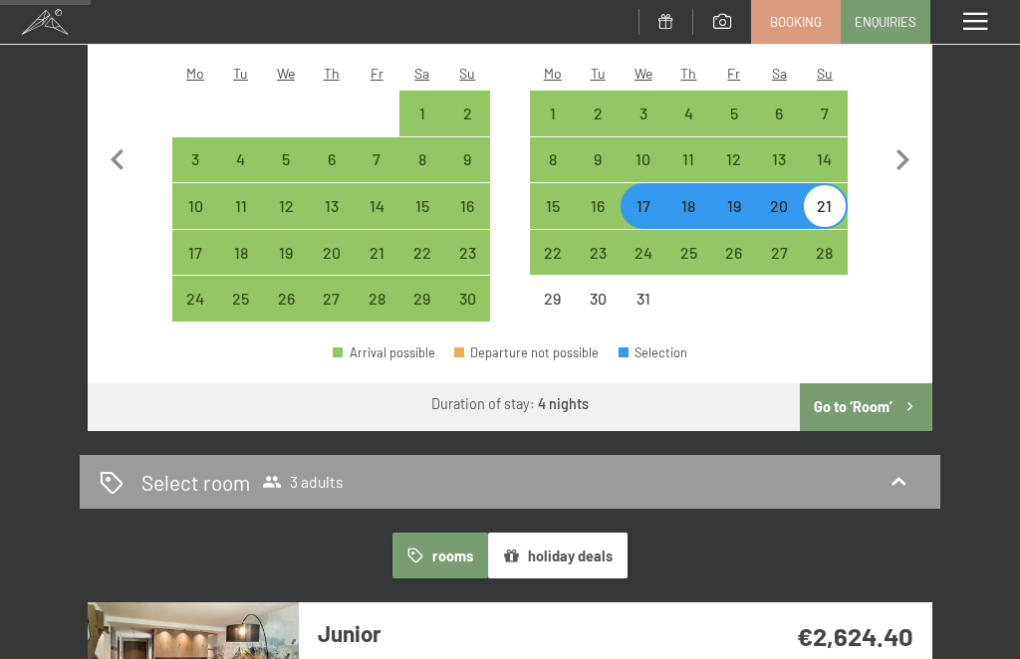
click at [906, 153] on icon "button" at bounding box center [902, 160] width 42 height 42
select select "[DATE]"
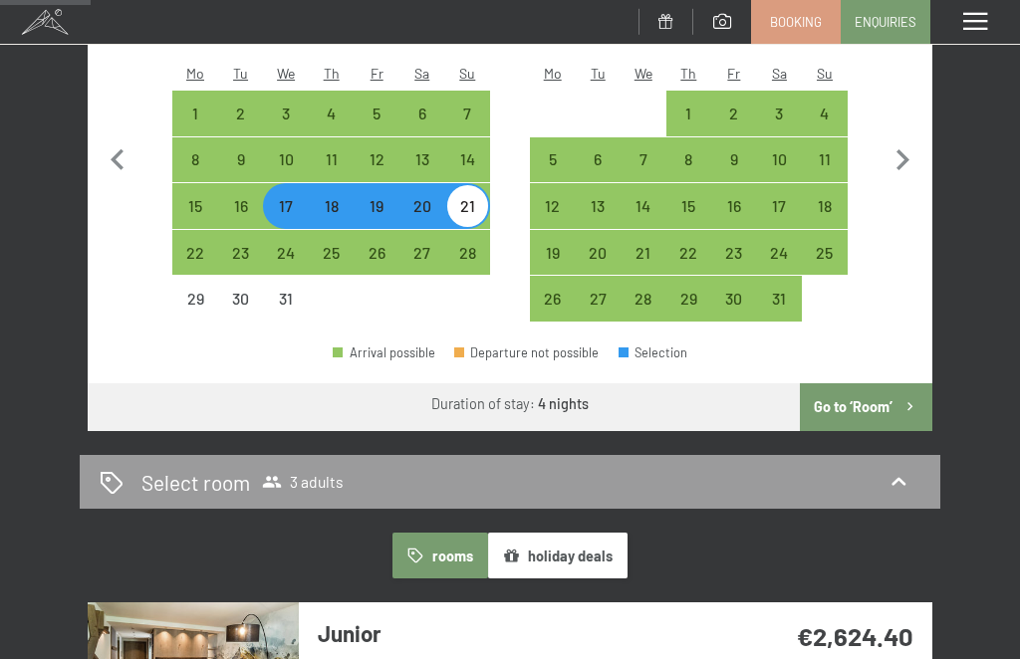
click at [908, 149] on icon "button" at bounding box center [902, 160] width 42 height 42
select select "[DATE]"
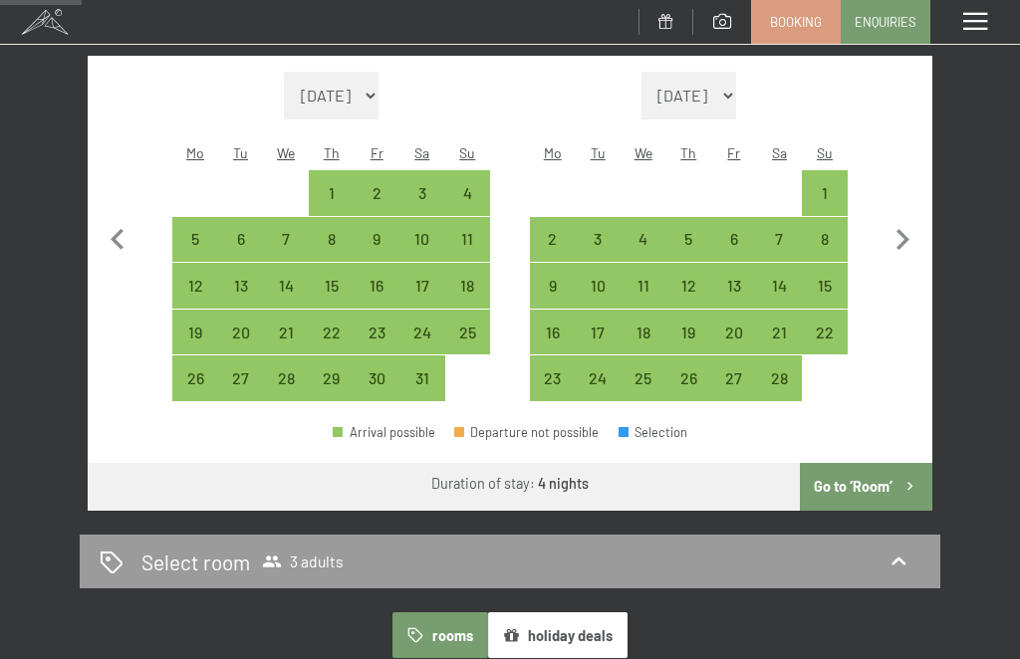
scroll to position [438, 0]
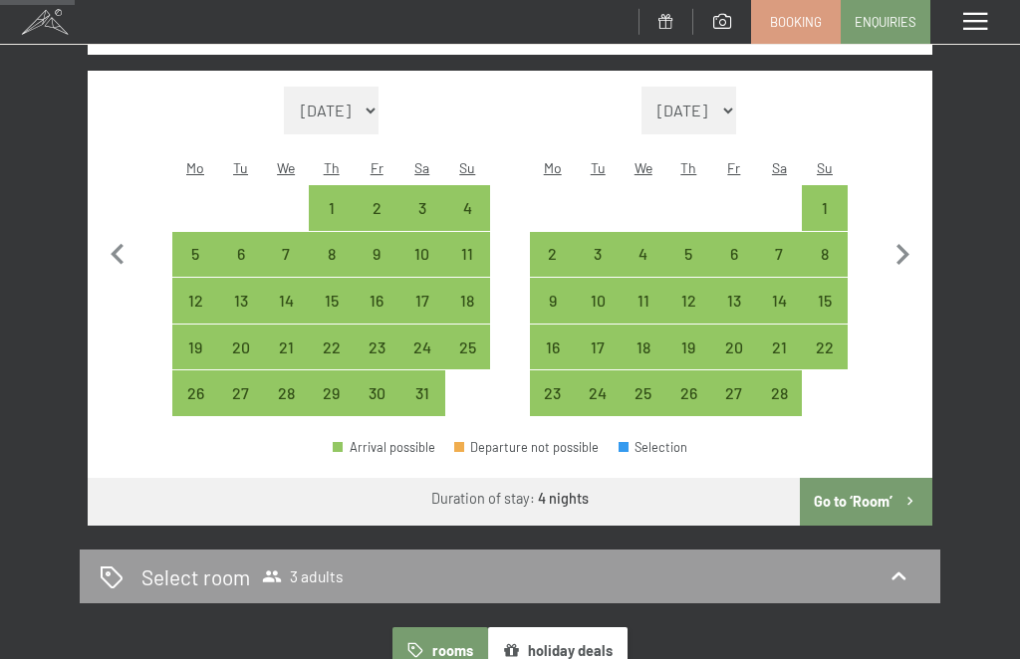
click at [304, 385] on div "28" at bounding box center [286, 406] width 42 height 42
select select "[DATE]"
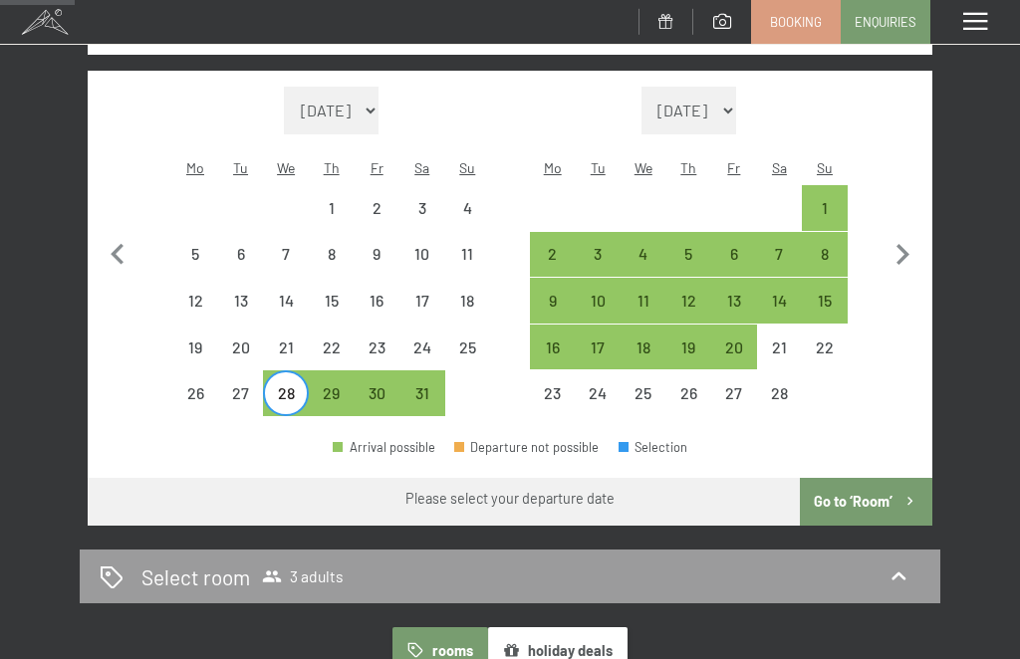
click at [845, 200] on div "1" at bounding box center [825, 221] width 42 height 42
select select "[DATE]"
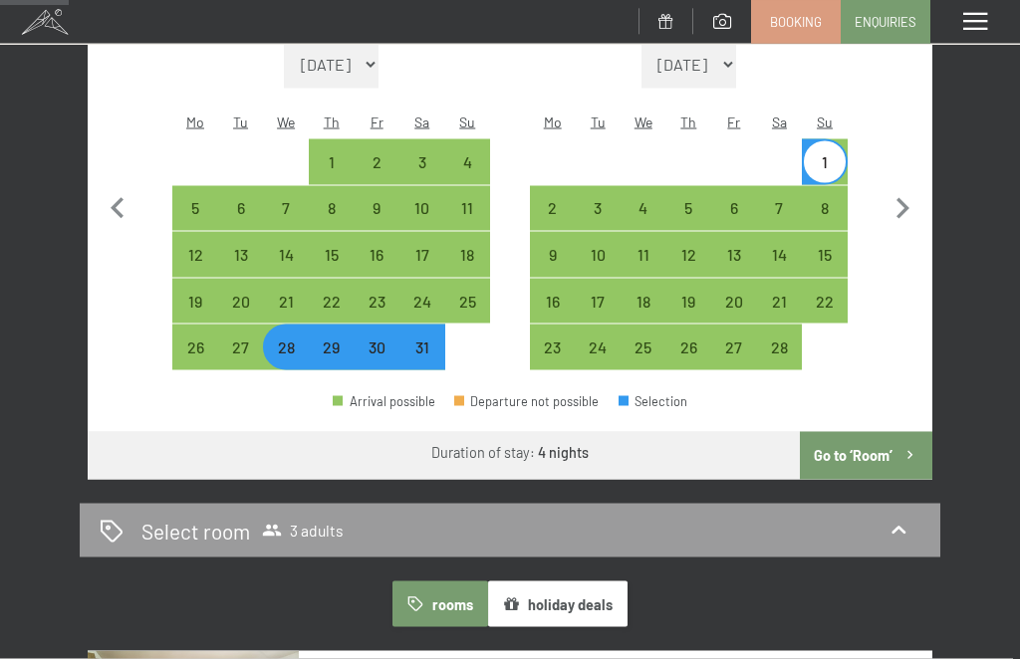
scroll to position [485, 0]
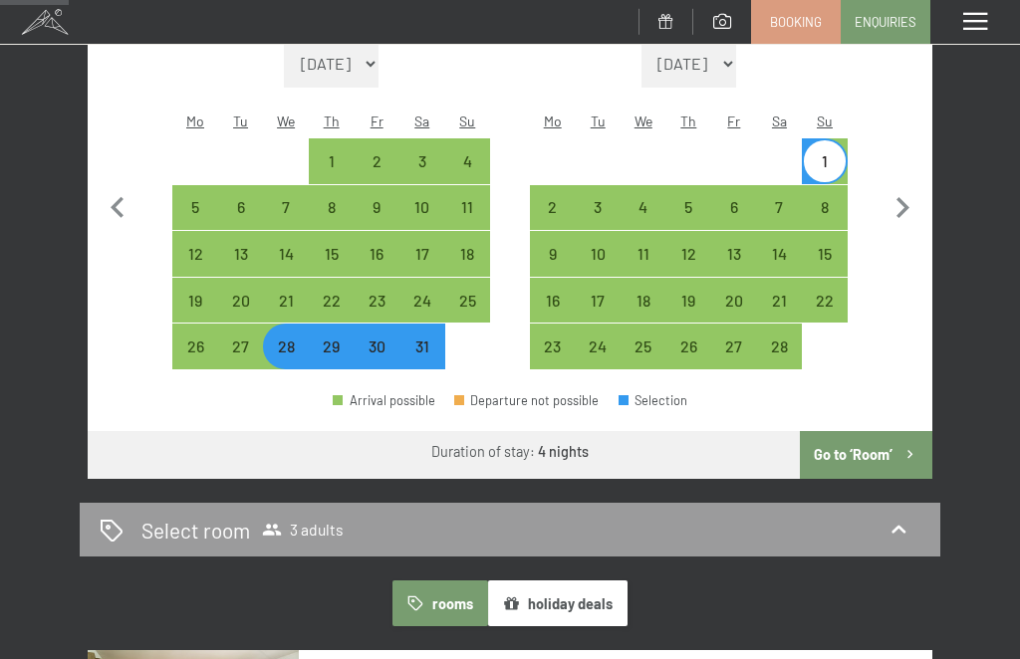
click at [277, 298] on div "21" at bounding box center [286, 314] width 42 height 42
select select "[DATE]"
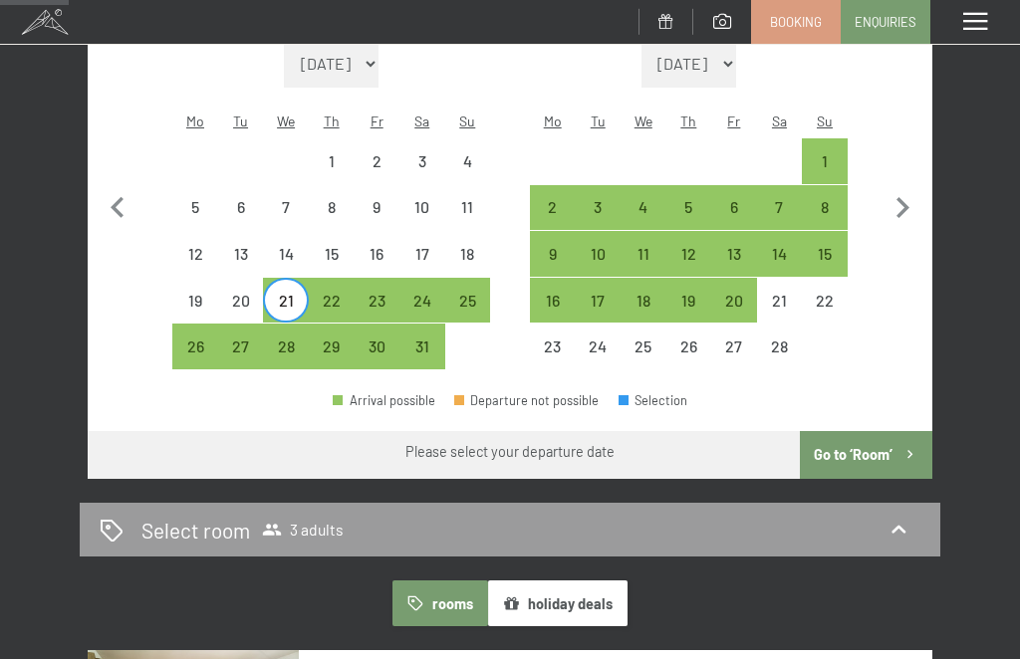
click at [466, 293] on div "25" at bounding box center [468, 314] width 42 height 42
select select "[DATE]"
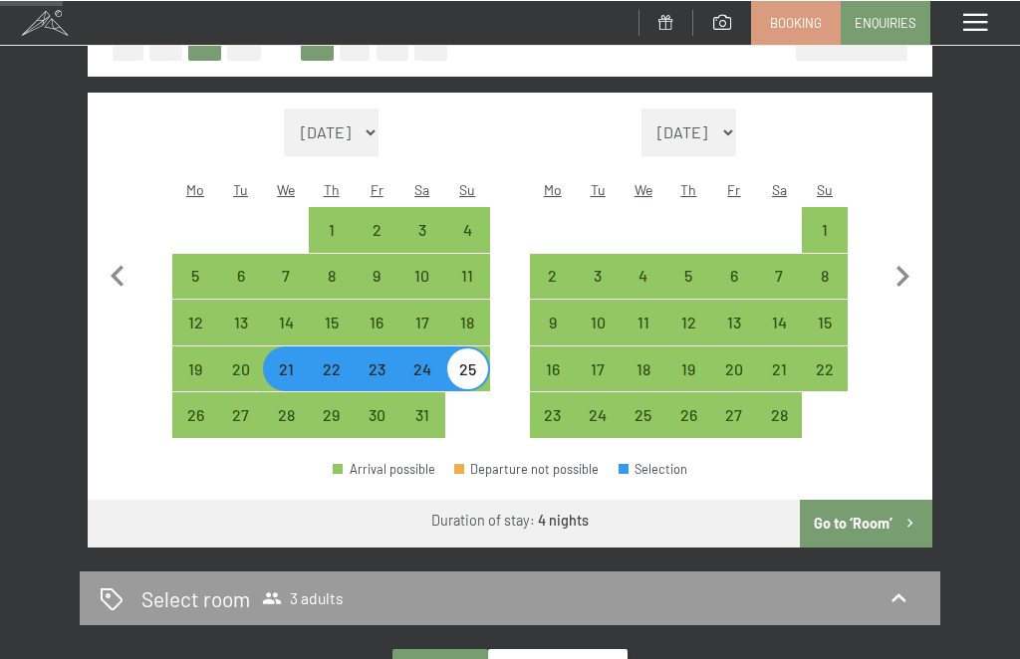
scroll to position [413, 0]
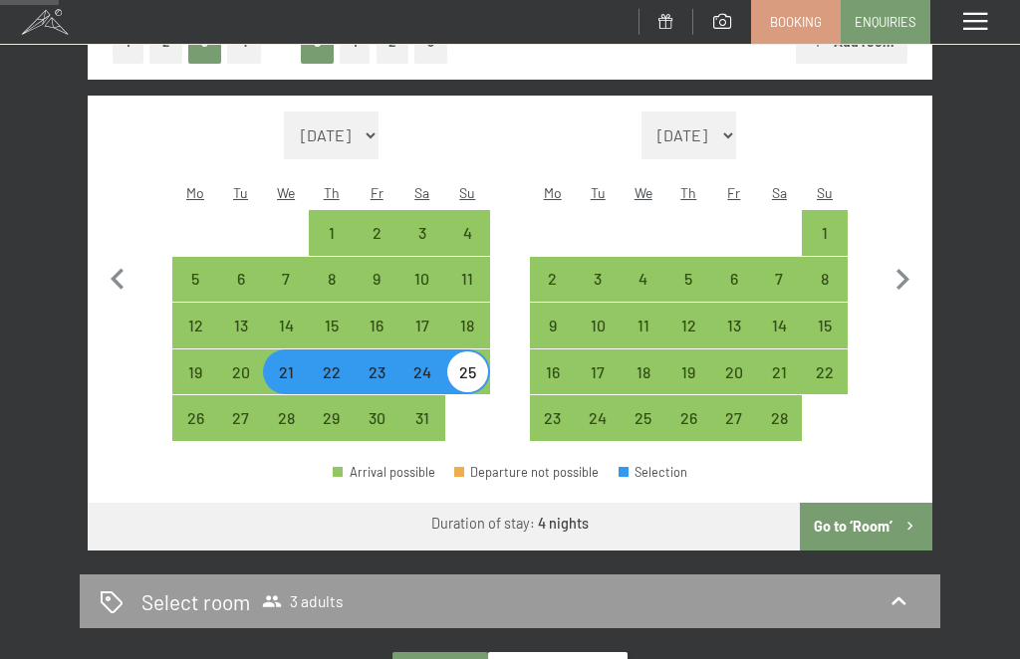
click at [296, 410] on div "28" at bounding box center [286, 431] width 42 height 42
select select "[DATE]"
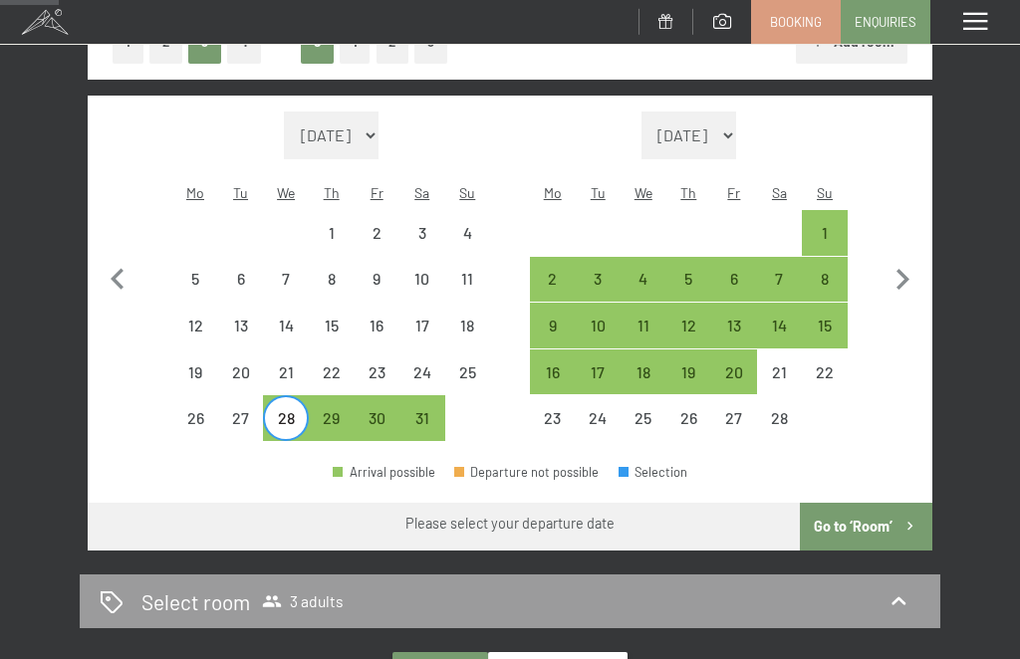
click at [832, 225] on div "1" at bounding box center [825, 246] width 42 height 42
select select "[DATE]"
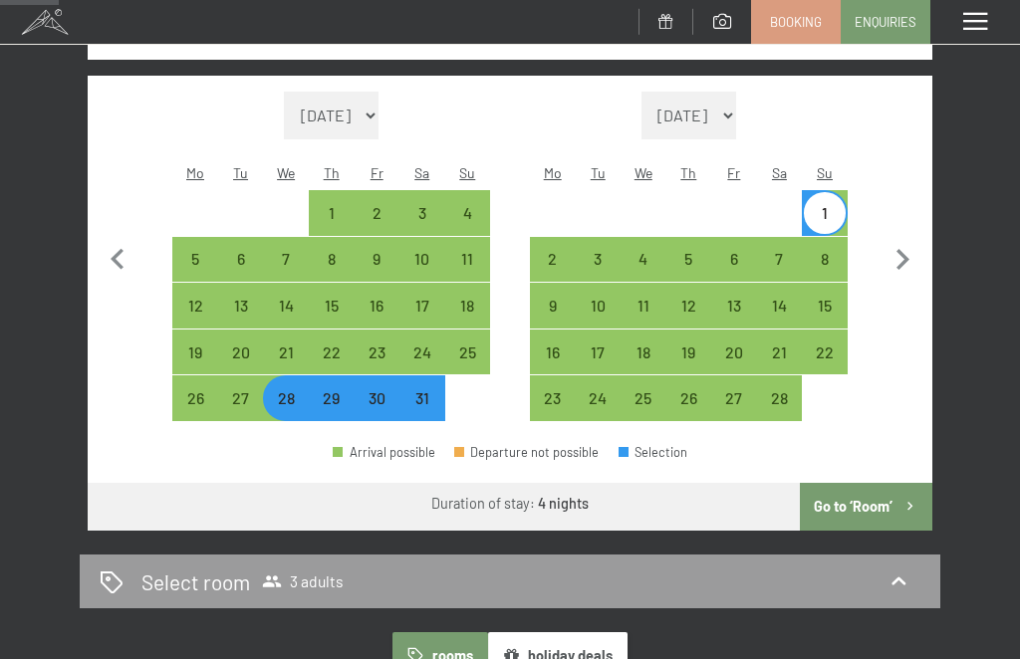
scroll to position [412, 0]
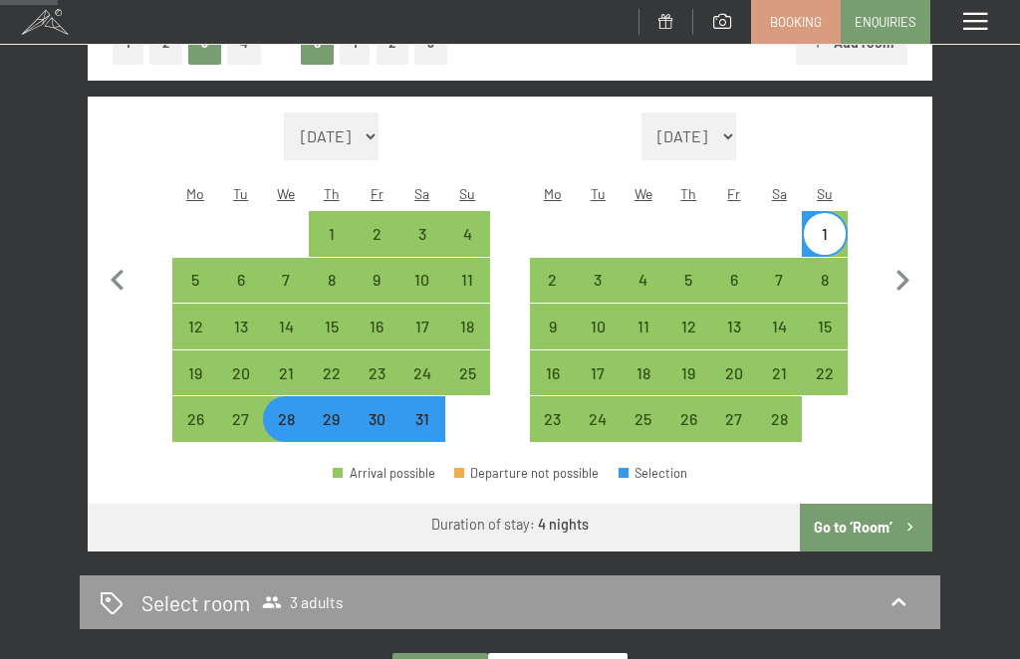
click at [640, 273] on div "4" at bounding box center [644, 293] width 42 height 42
select select "[DATE]"
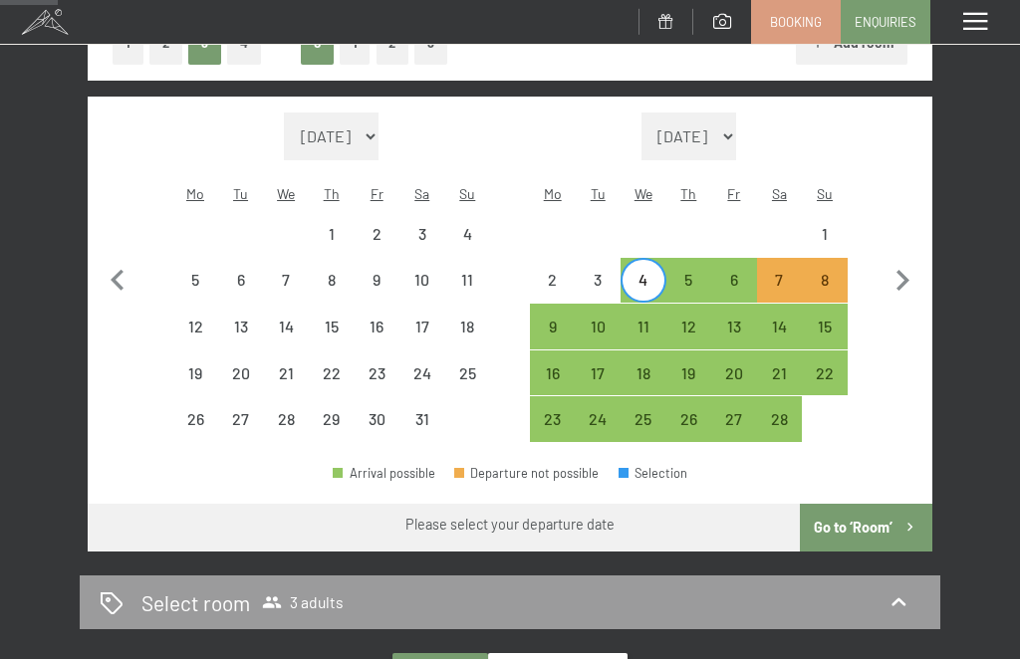
click at [832, 272] on div "8" at bounding box center [825, 293] width 42 height 42
select select "[DATE]"
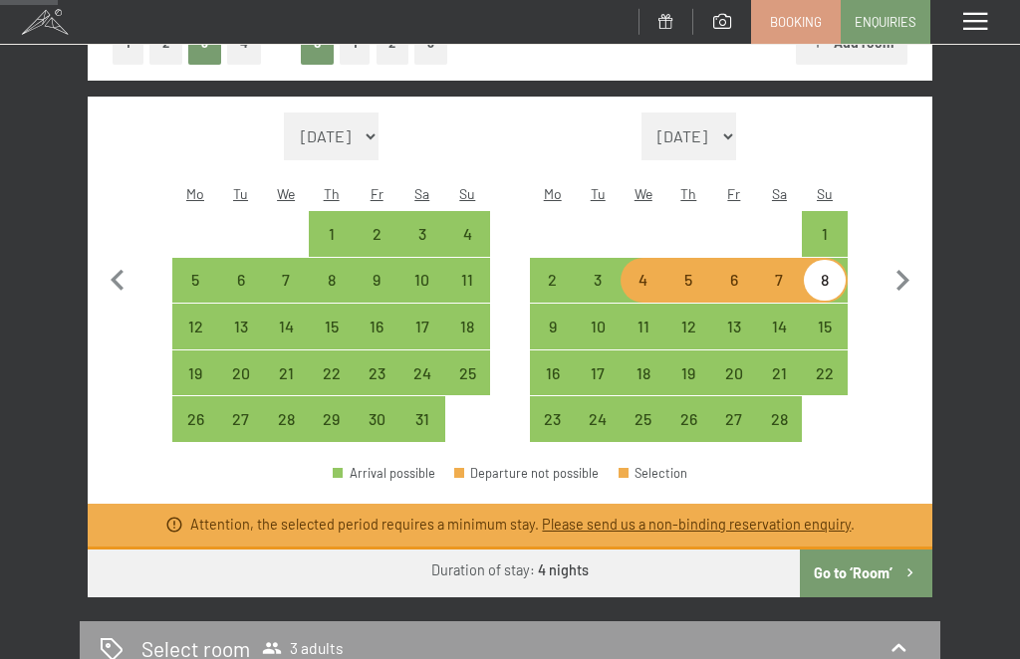
click at [595, 272] on div "3" at bounding box center [598, 293] width 42 height 42
select select "[DATE]"
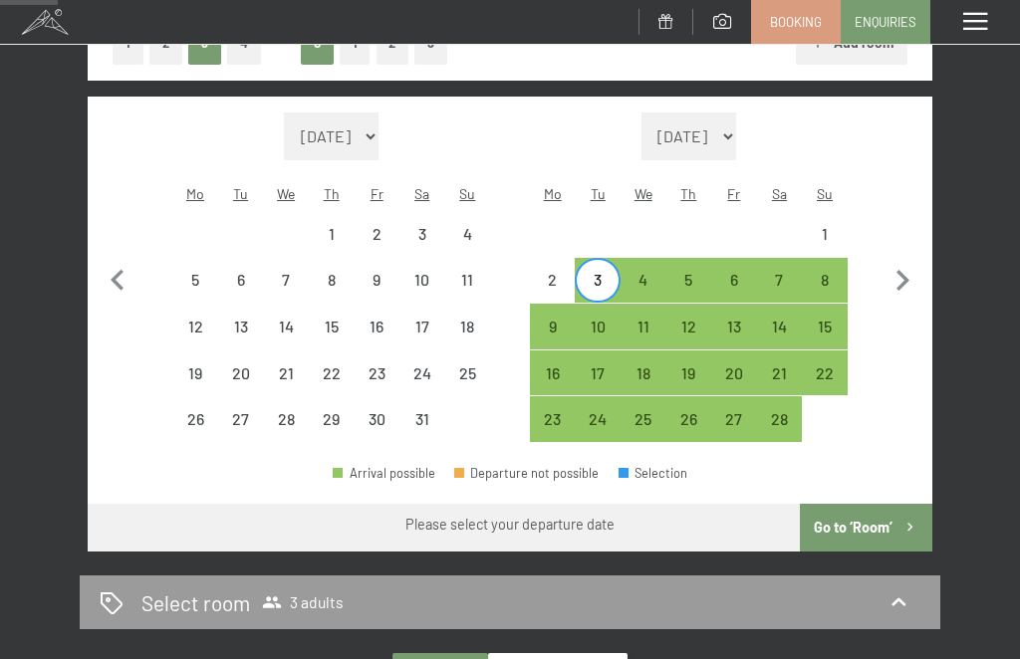
click at [783, 272] on div "7" at bounding box center [780, 293] width 42 height 42
select select "[DATE]"
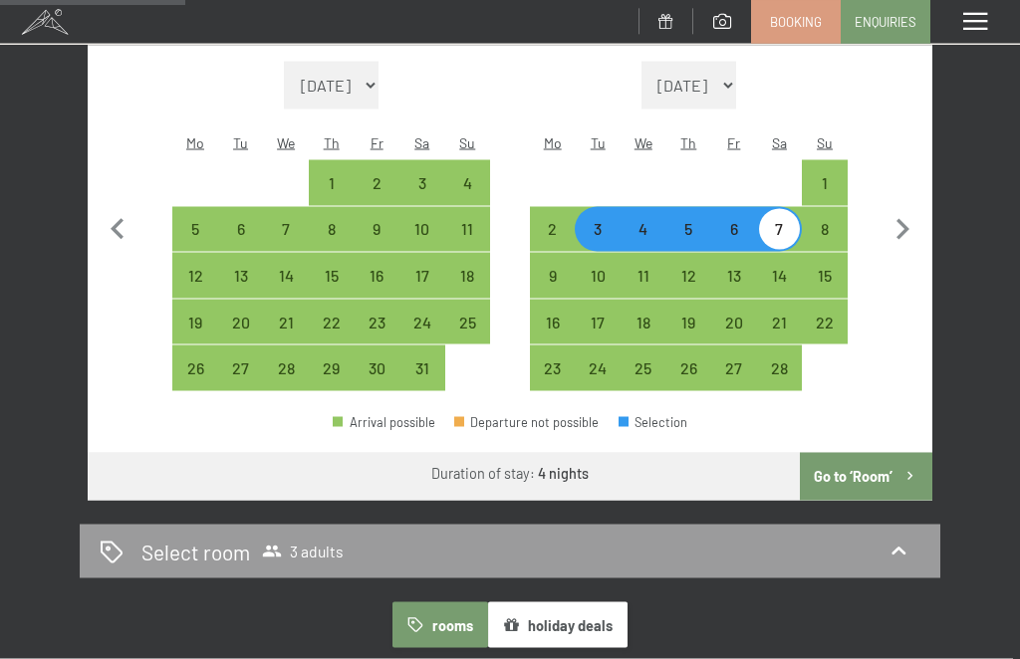
scroll to position [464, 0]
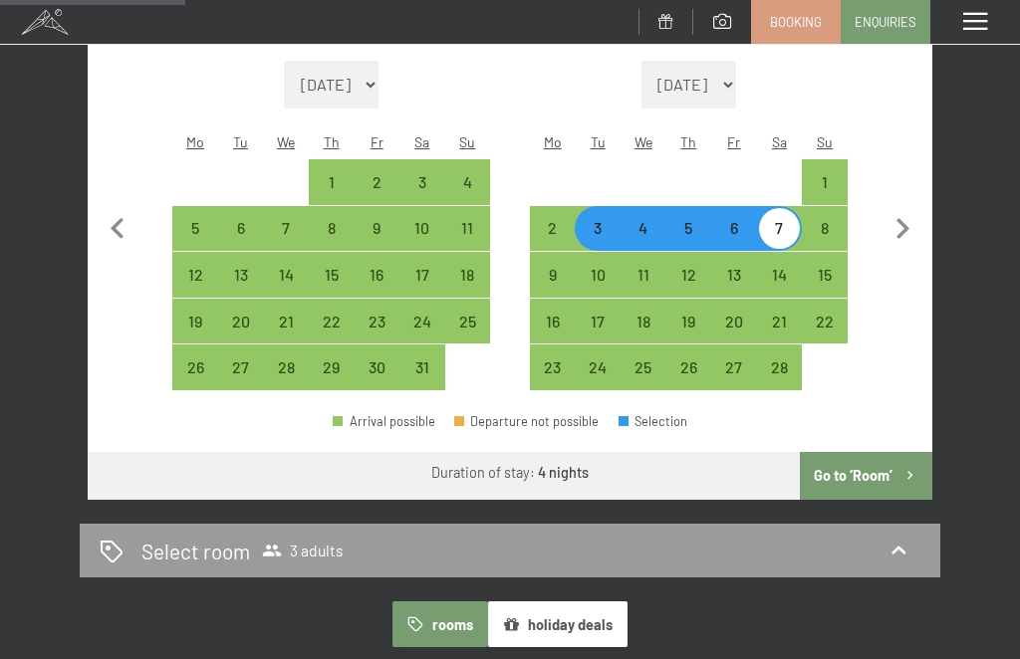
click at [593, 267] on div "10" at bounding box center [598, 288] width 42 height 42
select select "[DATE]"
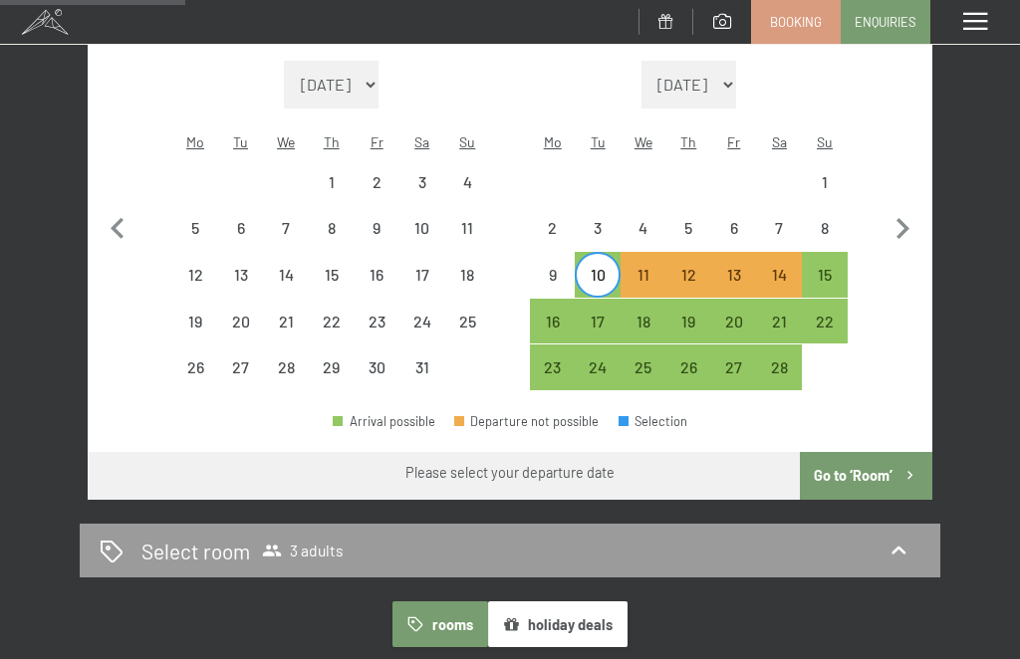
click at [840, 267] on div "15" at bounding box center [825, 288] width 42 height 42
select select "[DATE]"
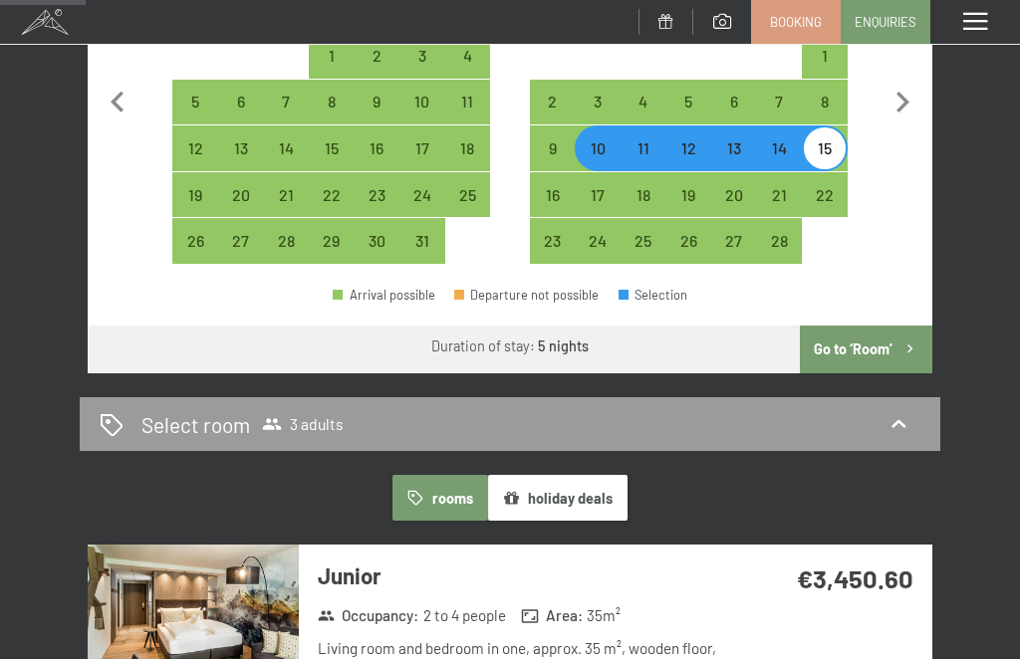
scroll to position [592, 0]
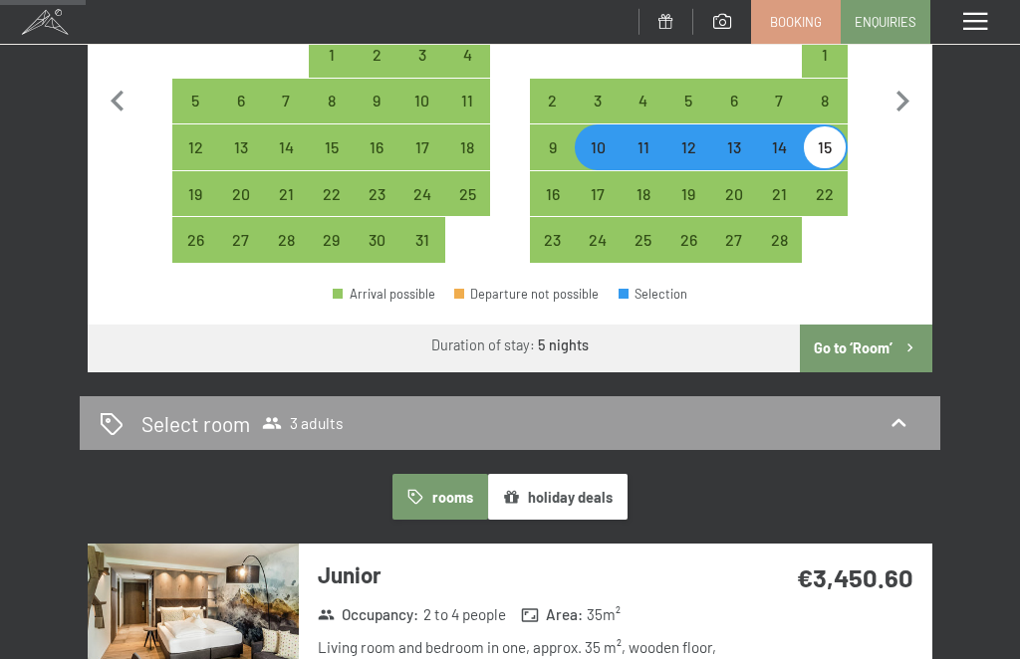
click at [604, 187] on div "17" at bounding box center [598, 207] width 42 height 42
select select "[DATE]"
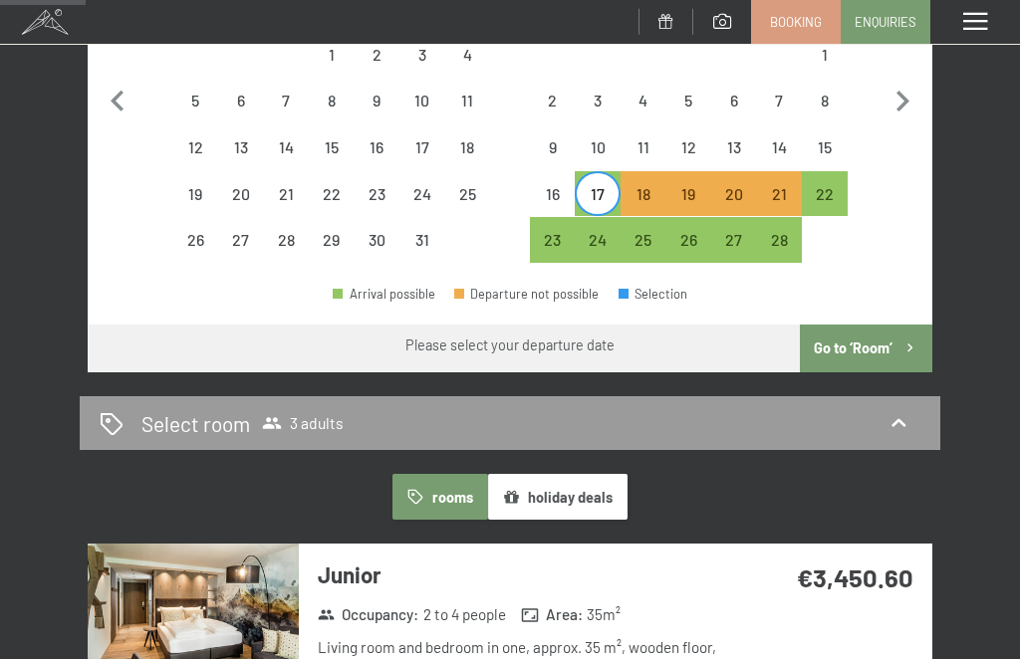
click at [832, 186] on div "22" at bounding box center [825, 207] width 42 height 42
select select "[DATE]"
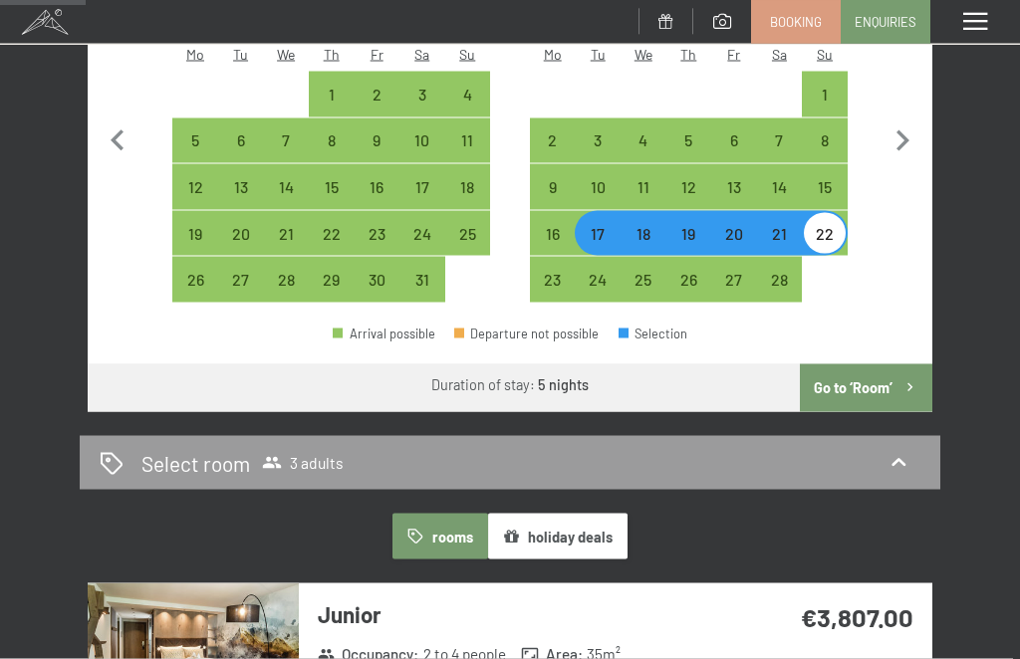
scroll to position [525, 0]
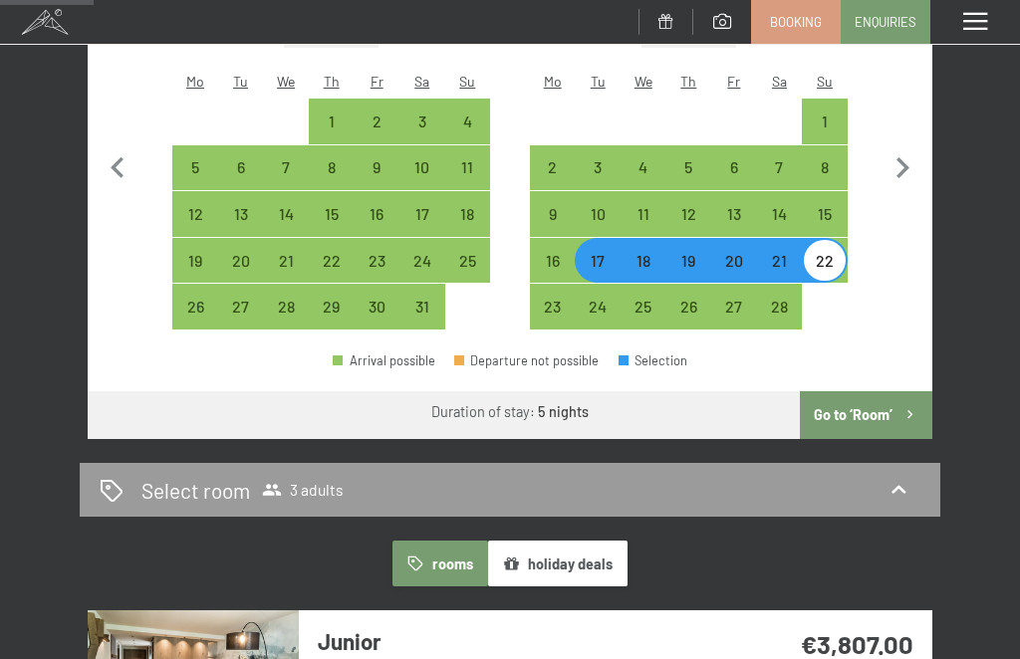
click at [780, 253] on div "21" at bounding box center [780, 274] width 42 height 42
select select "[DATE]"
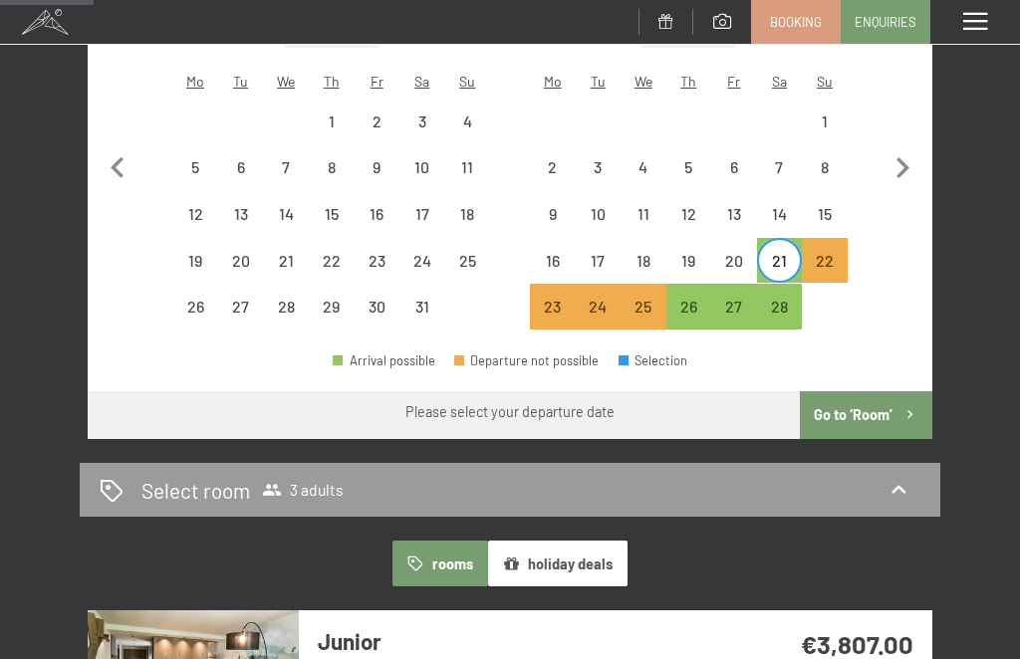
click at [691, 299] on div "26" at bounding box center [689, 320] width 42 height 42
select select "[DATE]"
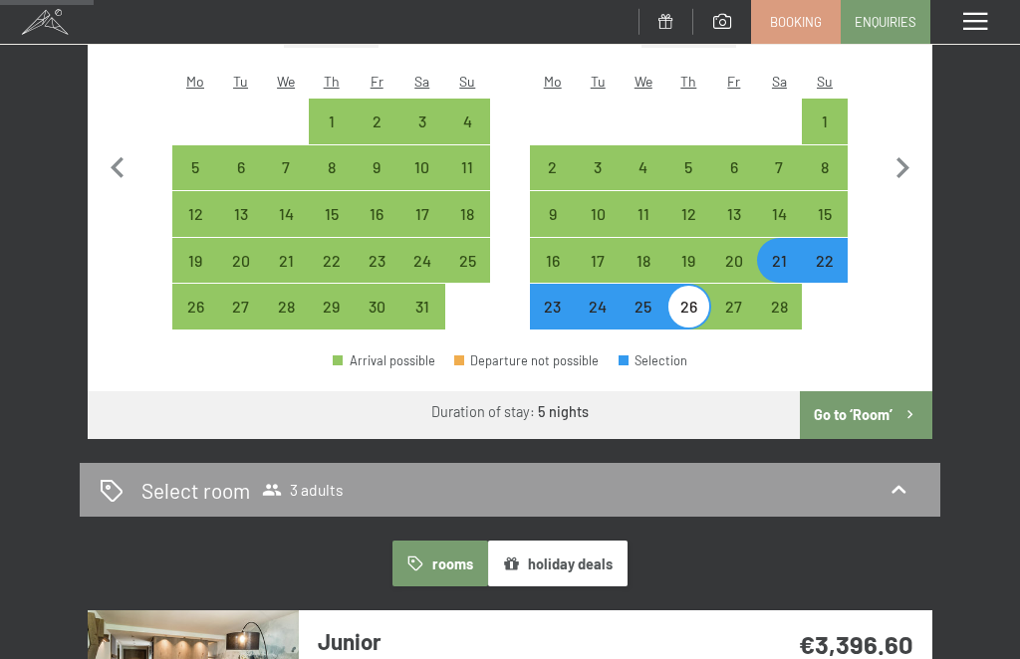
select select "[DATE]"
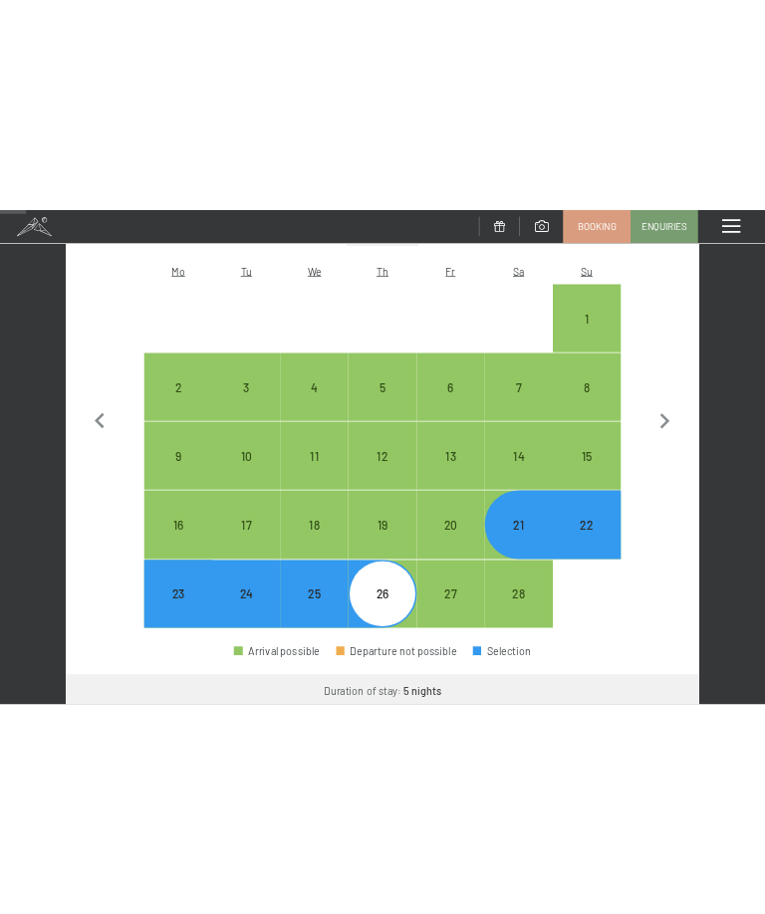
scroll to position [354, 0]
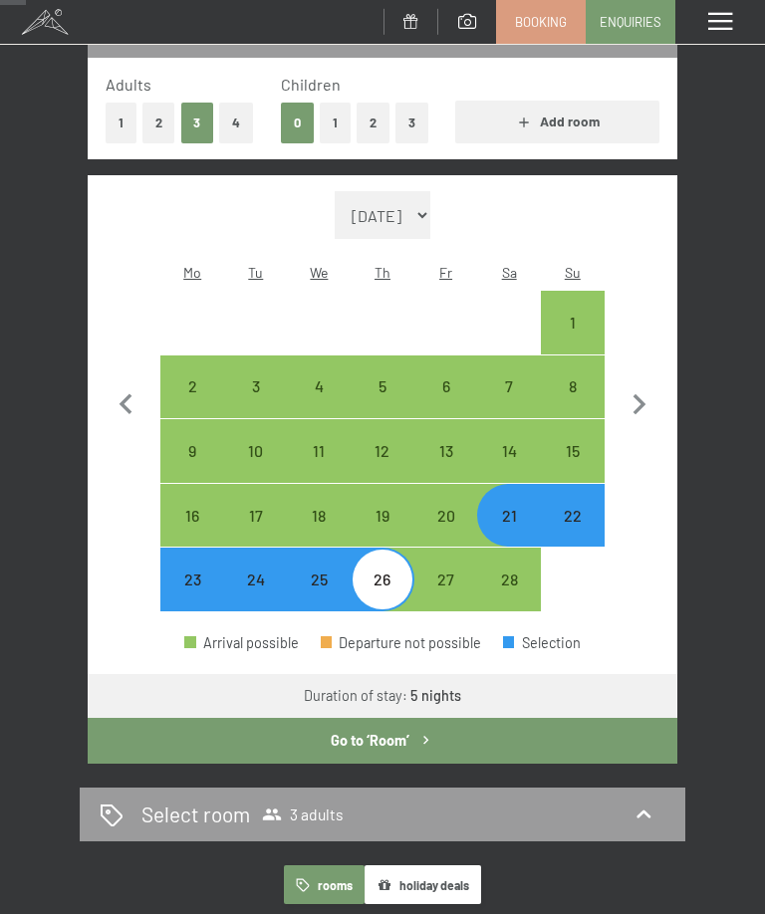
select select "[DATE]"
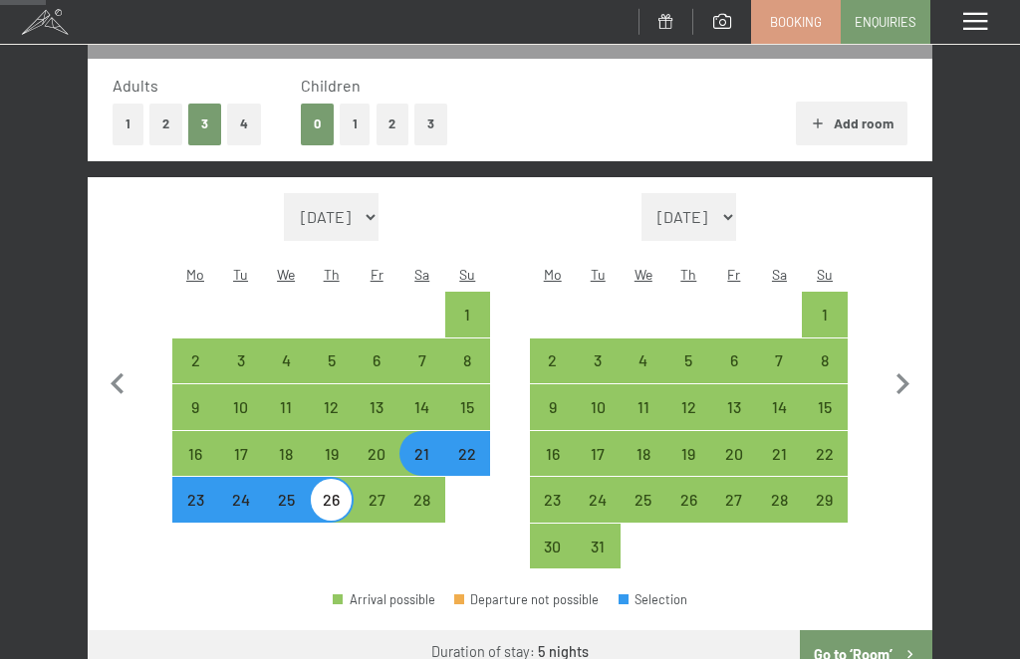
scroll to position [319, 0]
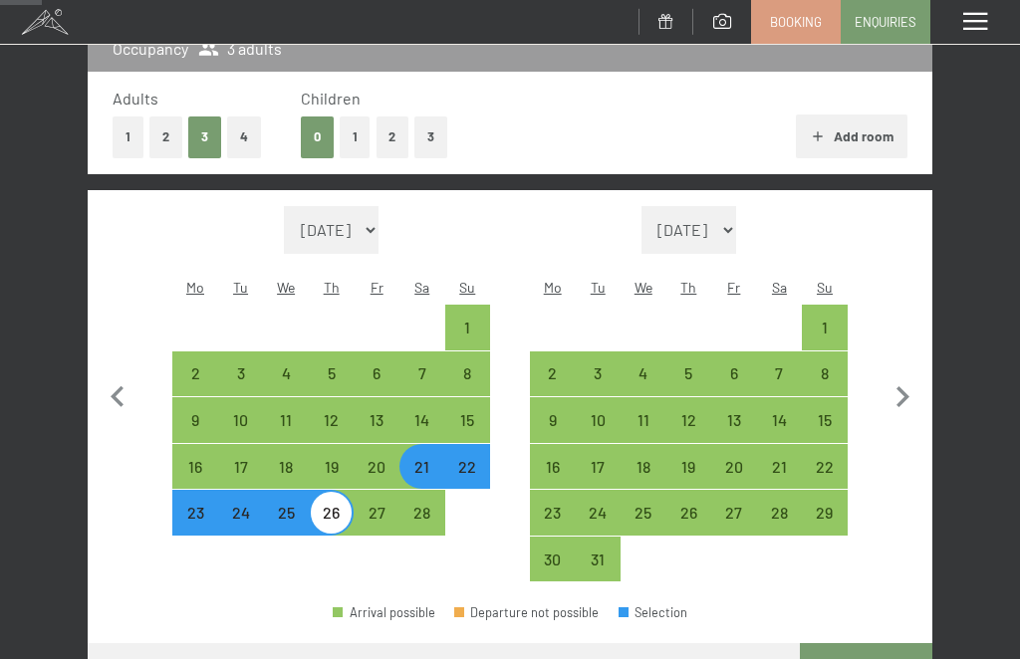
click at [126, 380] on icon "button" at bounding box center [118, 397] width 42 height 42
select select "[DATE]"
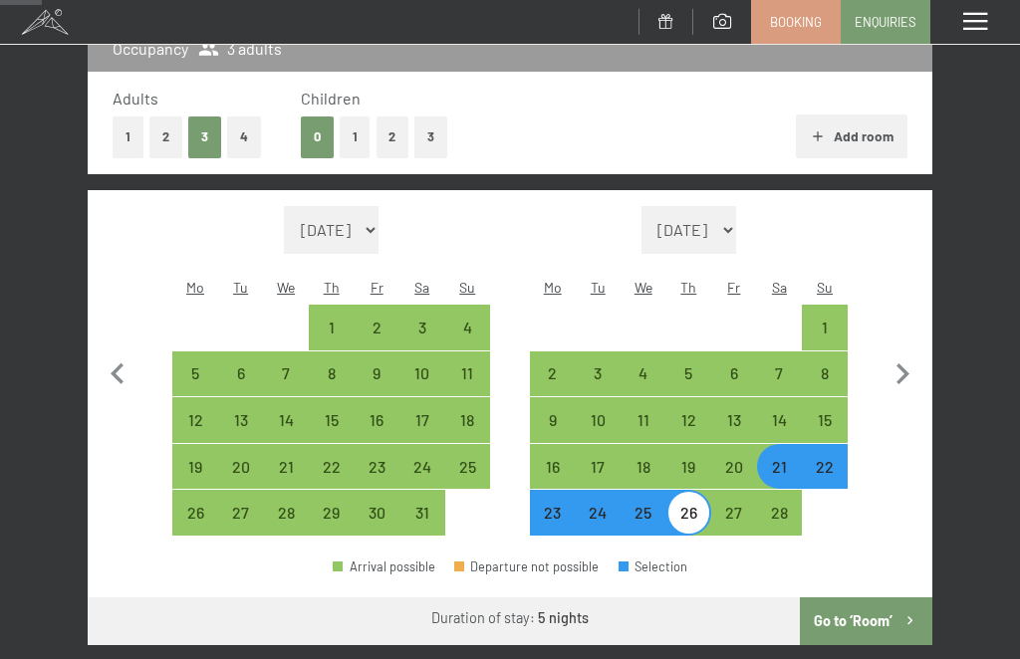
click at [275, 399] on div "14" at bounding box center [286, 420] width 42 height 42
select select "[DATE]"
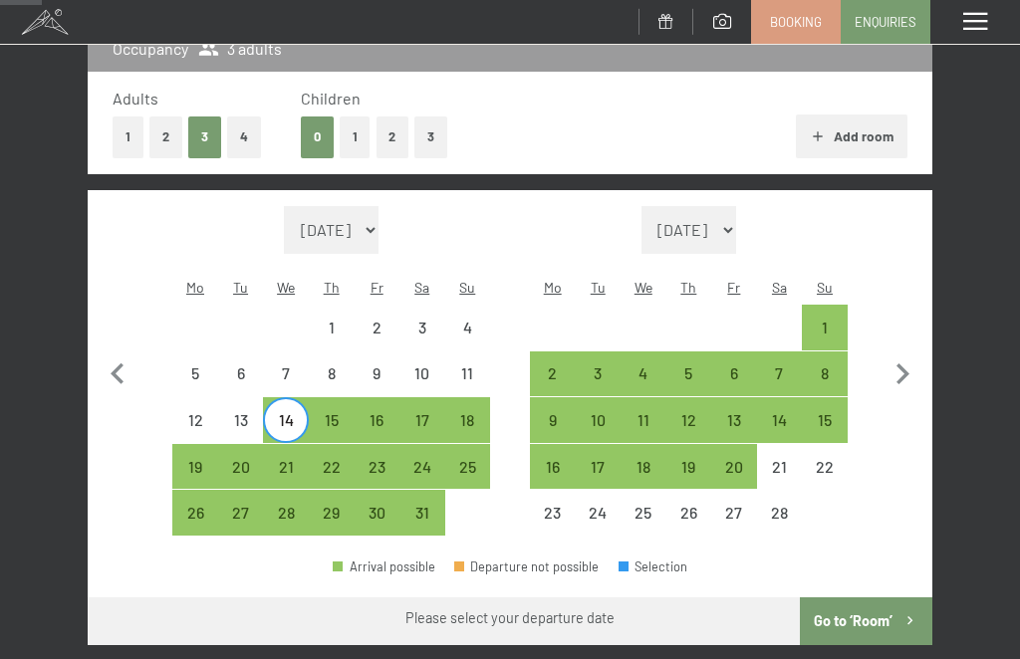
click at [456, 399] on div "18" at bounding box center [468, 420] width 42 height 42
select select "[DATE]"
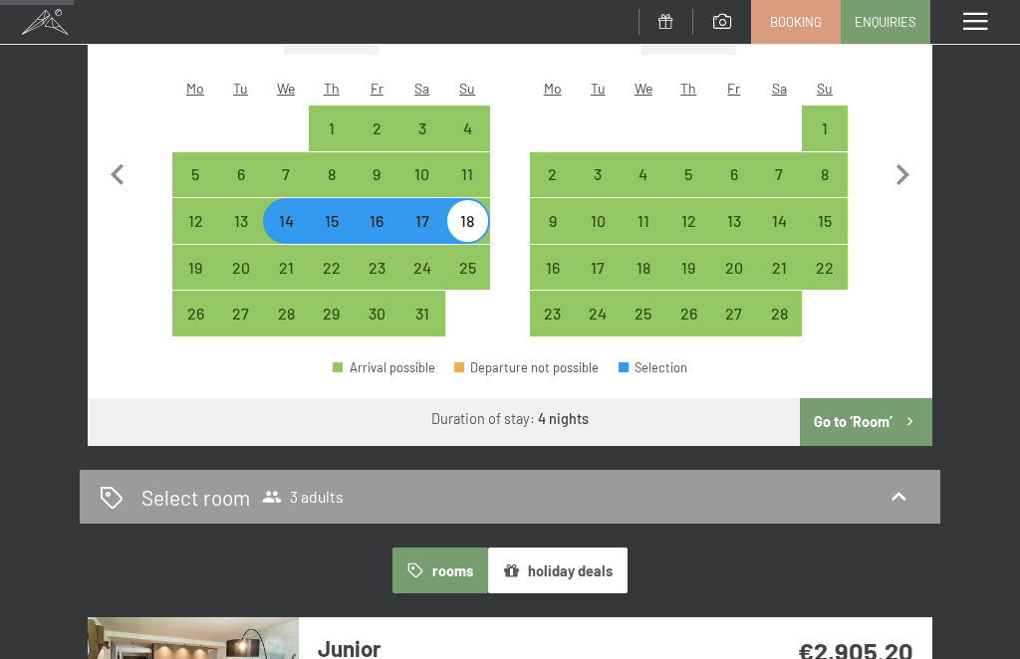
scroll to position [520, 0]
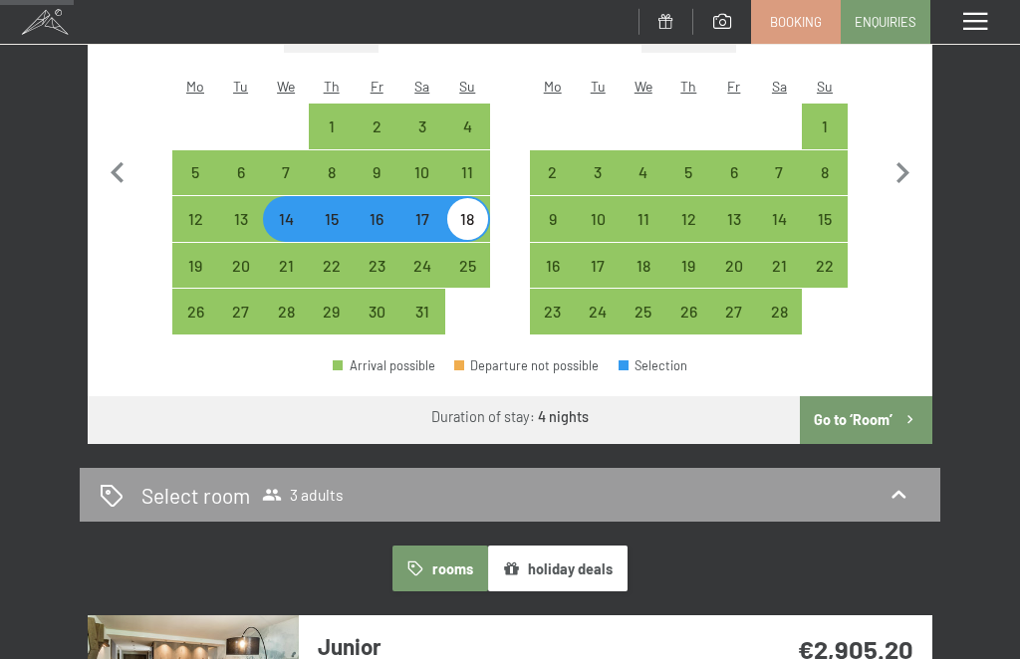
click at [271, 245] on div "21" at bounding box center [286, 266] width 42 height 42
select select "[DATE]"
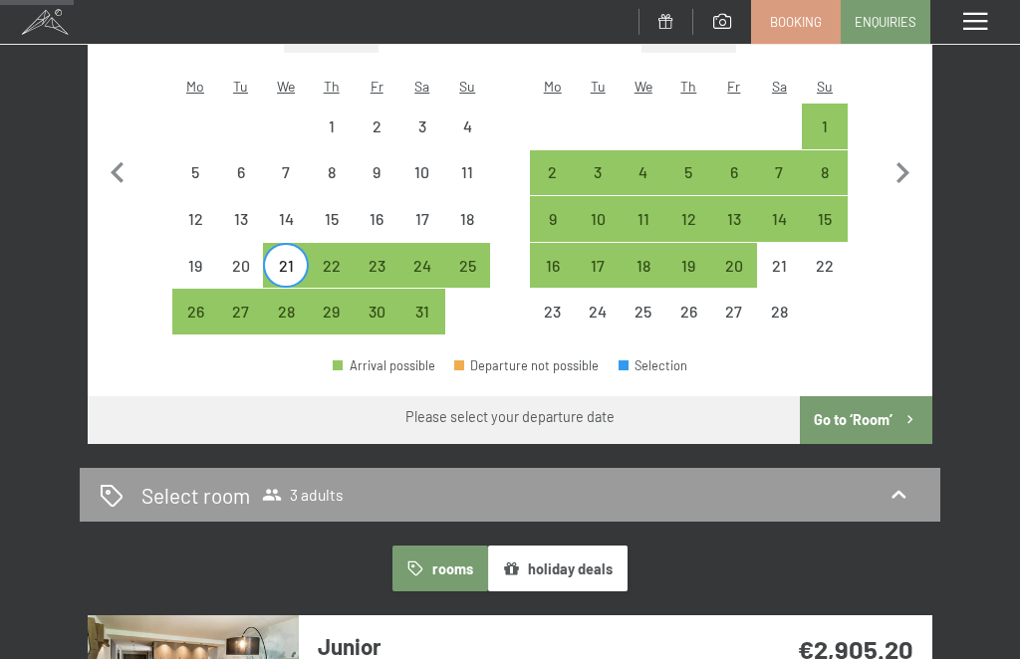
click at [469, 258] on div "25" at bounding box center [468, 279] width 42 height 42
select select "[DATE]"
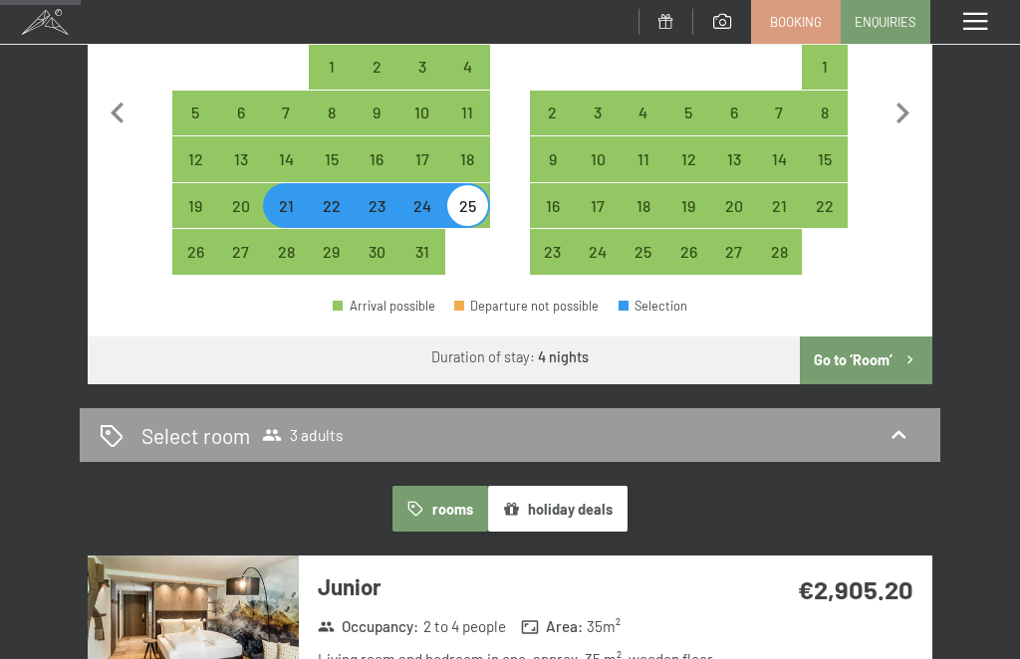
scroll to position [583, 0]
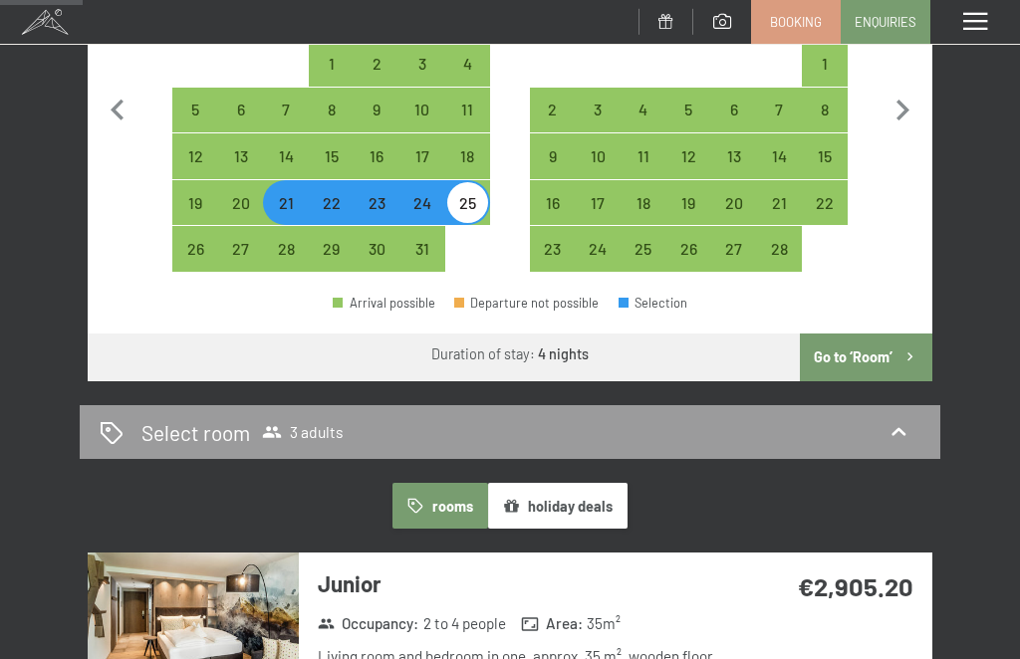
click at [257, 241] on div "27" at bounding box center [241, 262] width 42 height 42
select select "[DATE]"
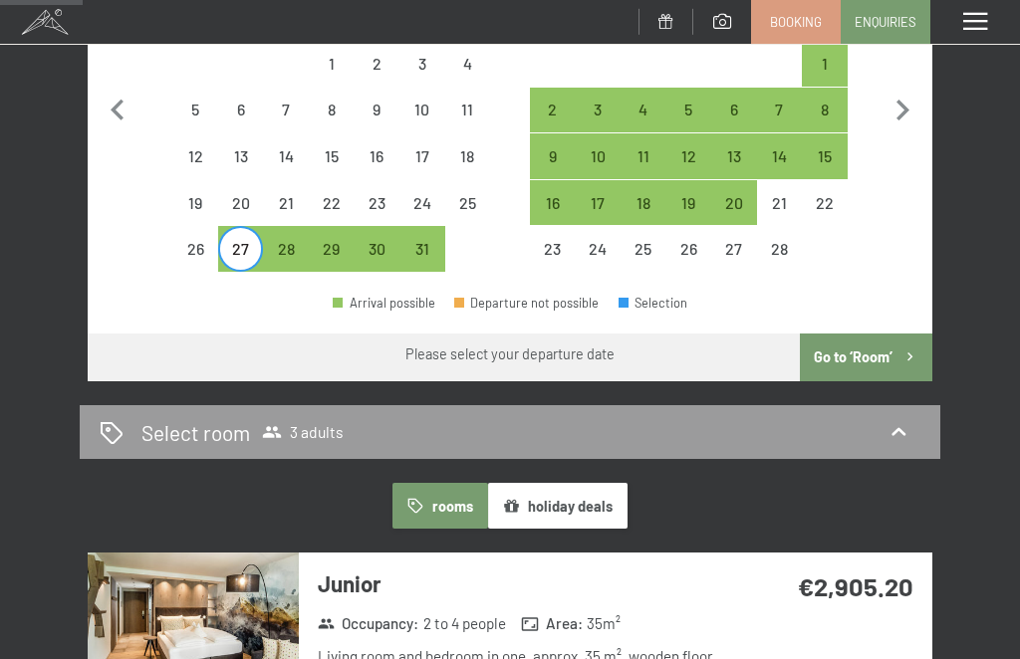
click at [258, 195] on div "20" at bounding box center [241, 216] width 42 height 42
select select "[DATE]"
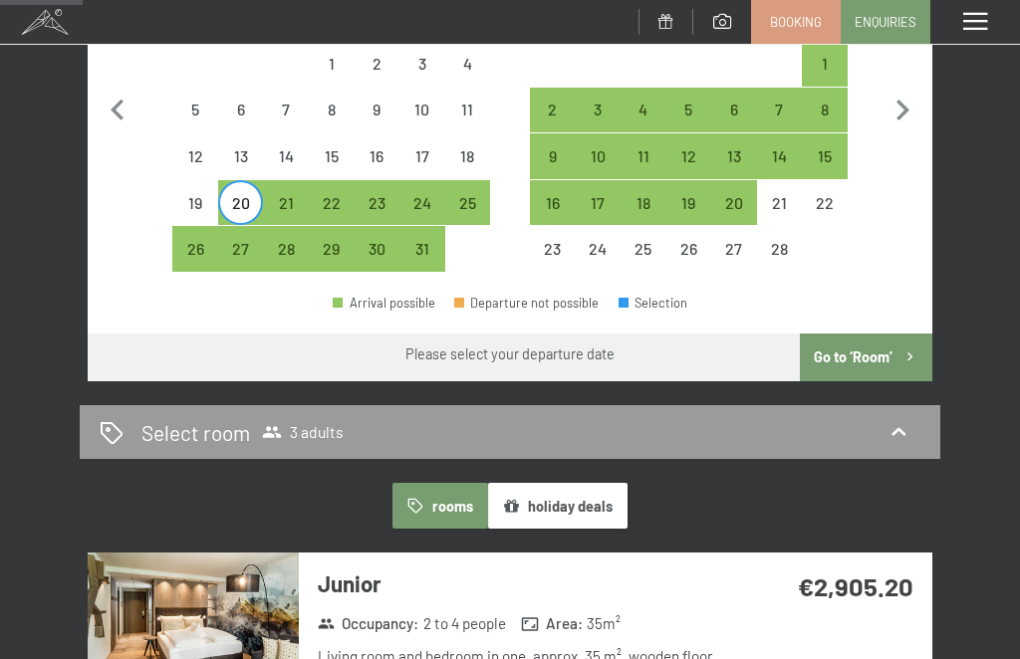
click at [312, 180] on div "22" at bounding box center [332, 203] width 46 height 46
select select "[DATE]"
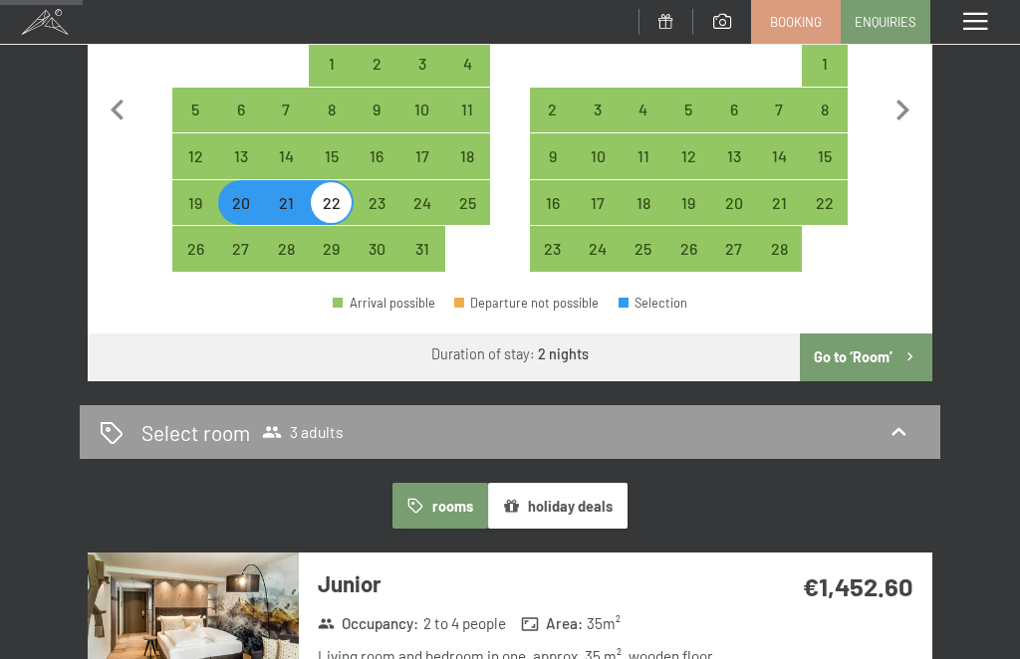
click at [287, 195] on div "21" at bounding box center [286, 216] width 42 height 42
select select "[DATE]"
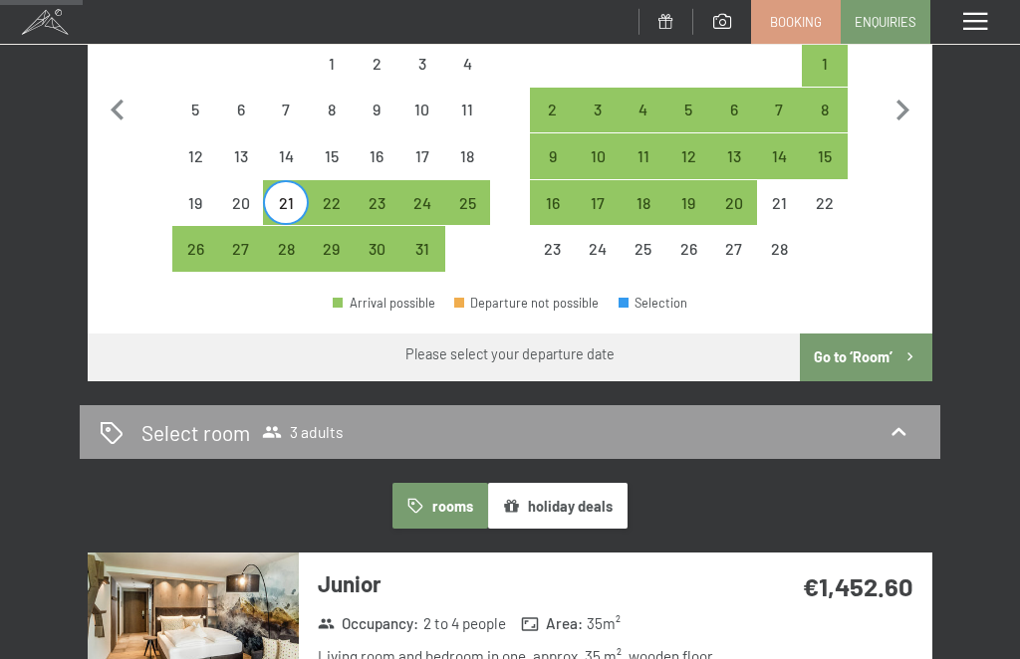
click at [459, 195] on div "25" at bounding box center [468, 216] width 42 height 42
select select "[DATE]"
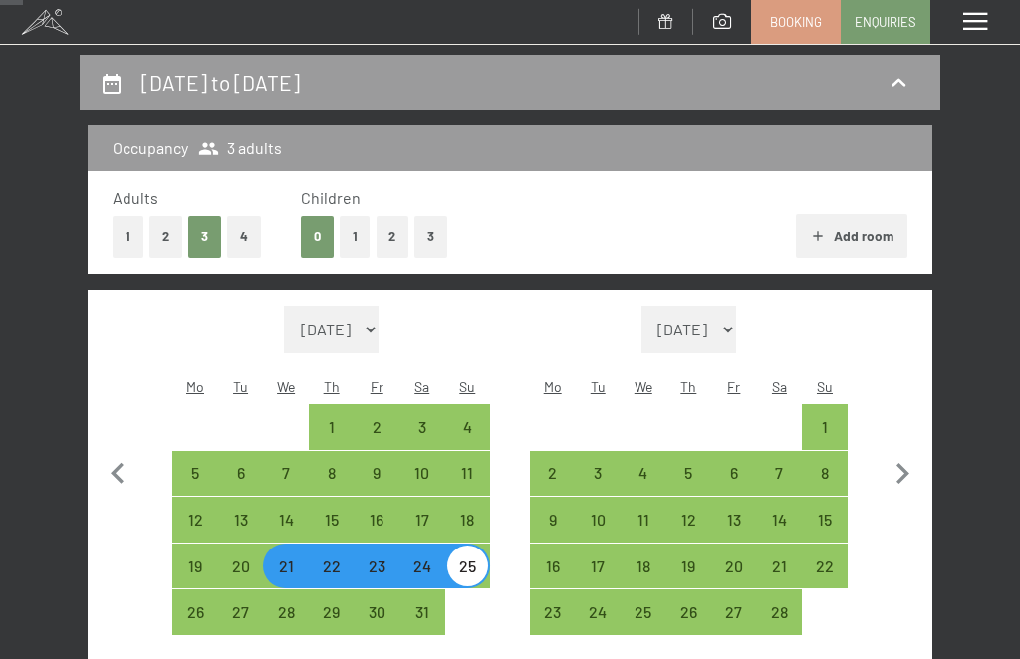
scroll to position [242, 0]
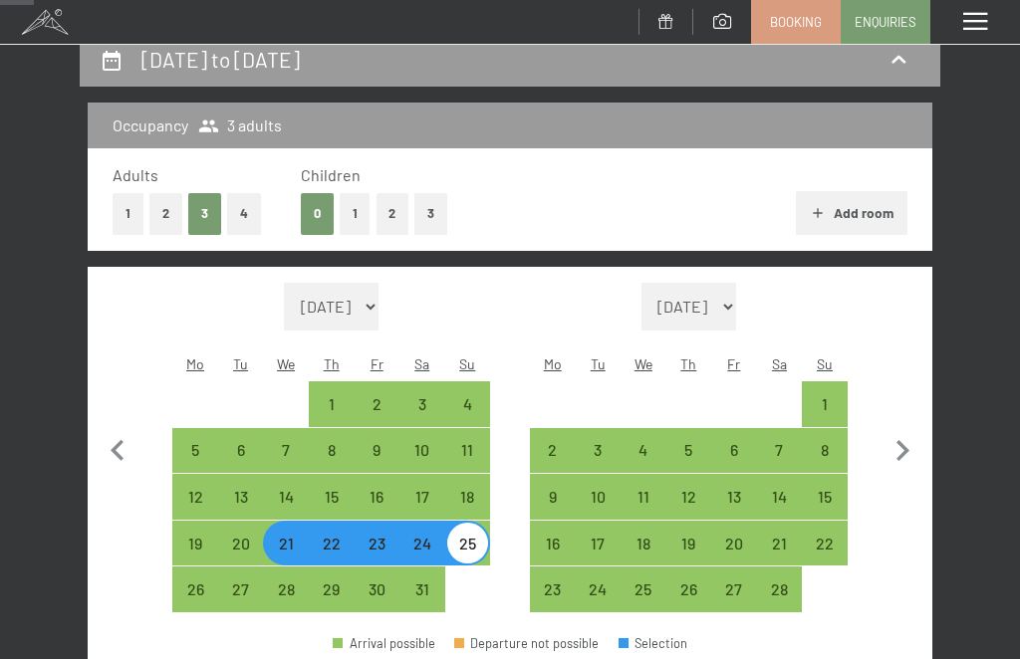
click at [386, 536] on div "23" at bounding box center [377, 557] width 42 height 42
select select "[DATE]"
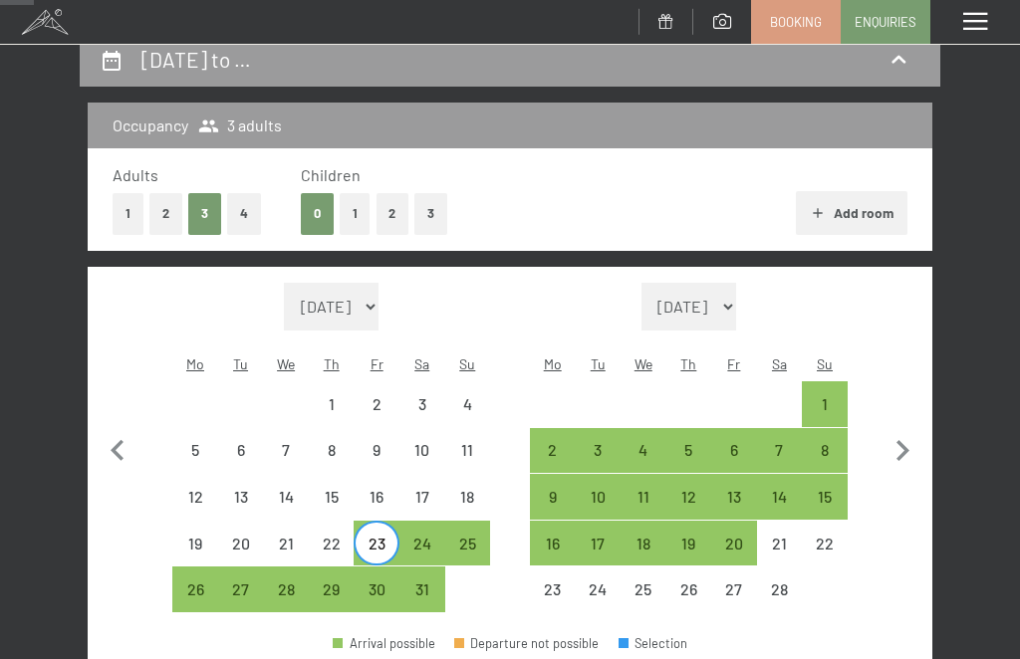
click at [519, 397] on div "Month/year [DATE] [DATE] [DATE] [DATE] [DATE] [DATE] [DATE] [DATE] [DATE] [DATE…" at bounding box center [510, 448] width 794 height 331
click at [242, 589] on div "27" at bounding box center [241, 603] width 42 height 42
select select "[DATE]"
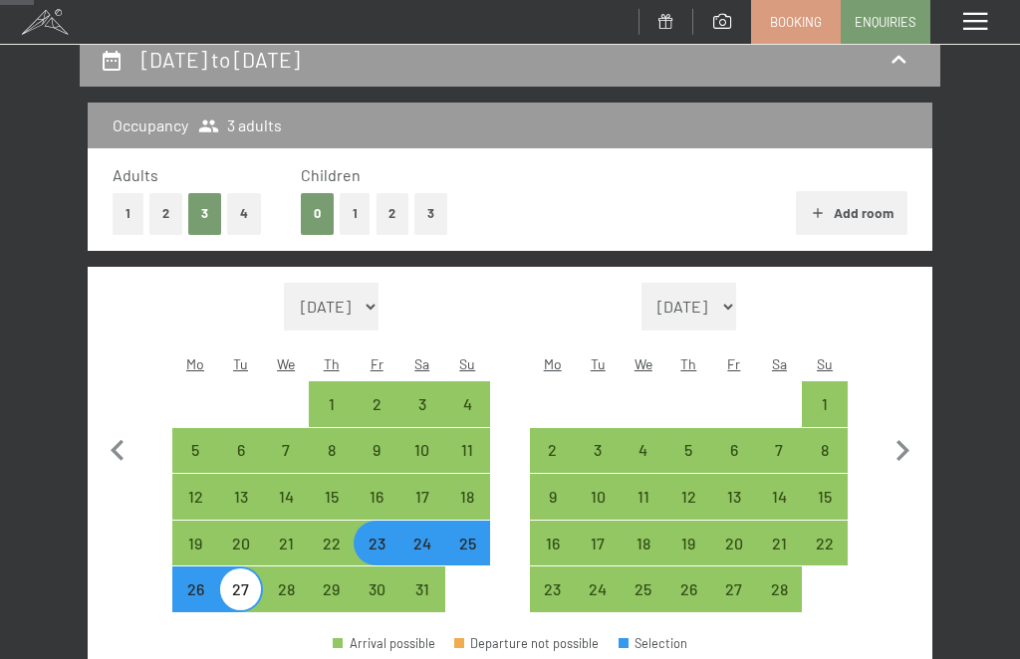
click at [559, 430] on div "2" at bounding box center [553, 451] width 42 height 42
select select "[DATE]"
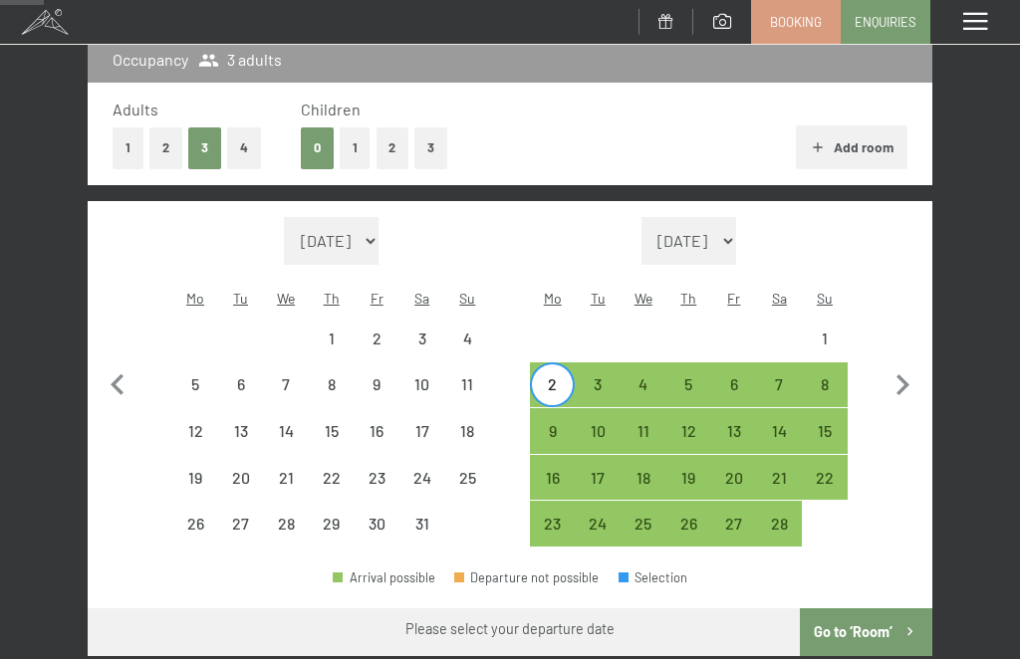
click at [753, 363] on div "6" at bounding box center [734, 386] width 46 height 46
select select "[DATE]"
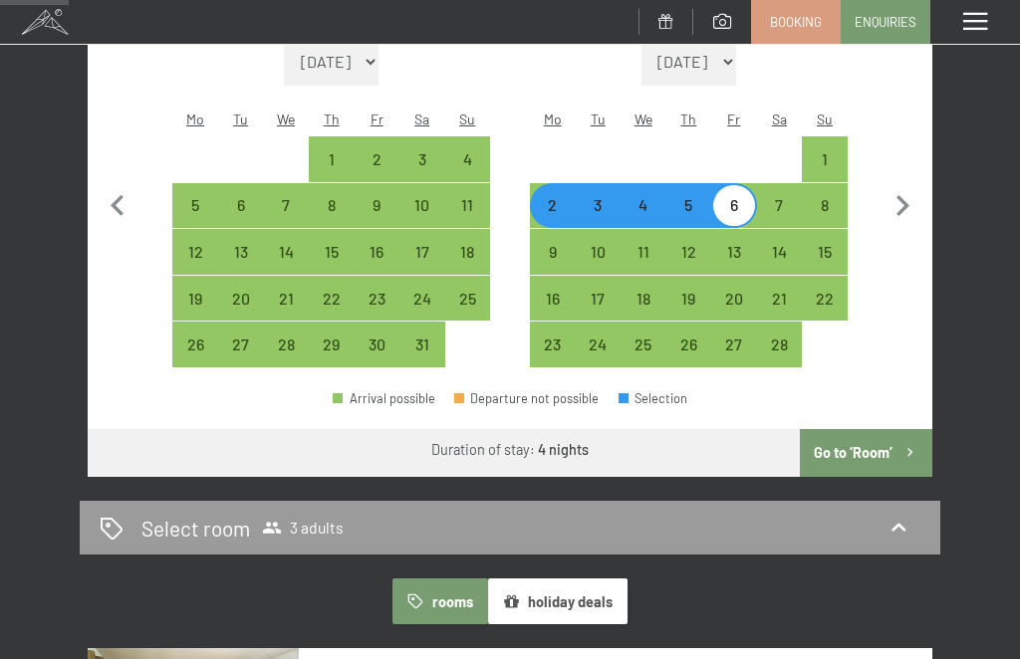
scroll to position [485, 0]
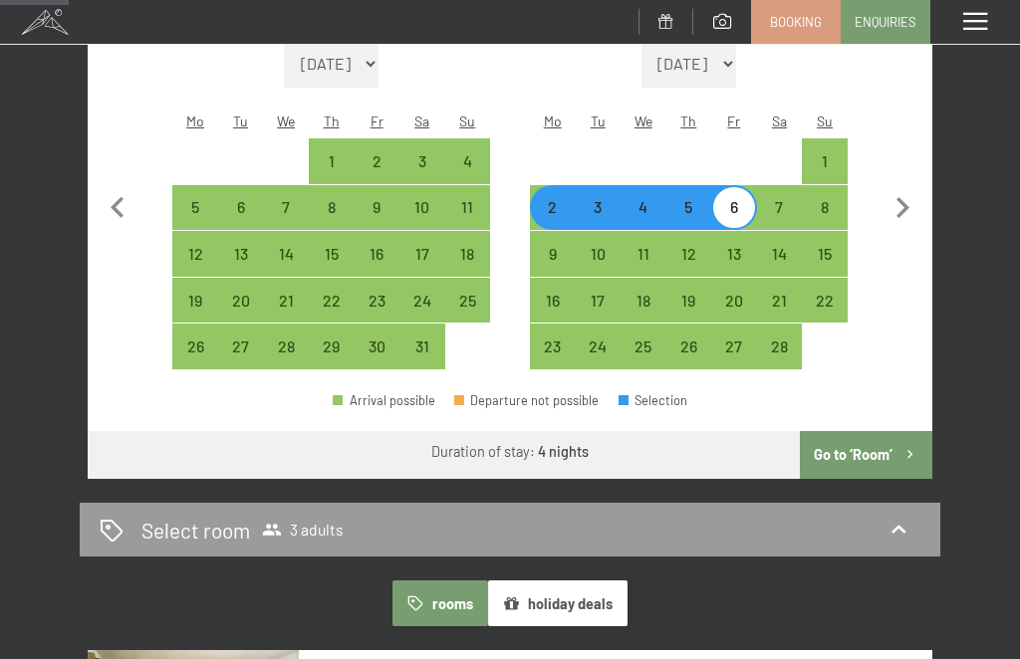
click at [589, 187] on div "3" at bounding box center [598, 208] width 42 height 42
select select "[DATE]"
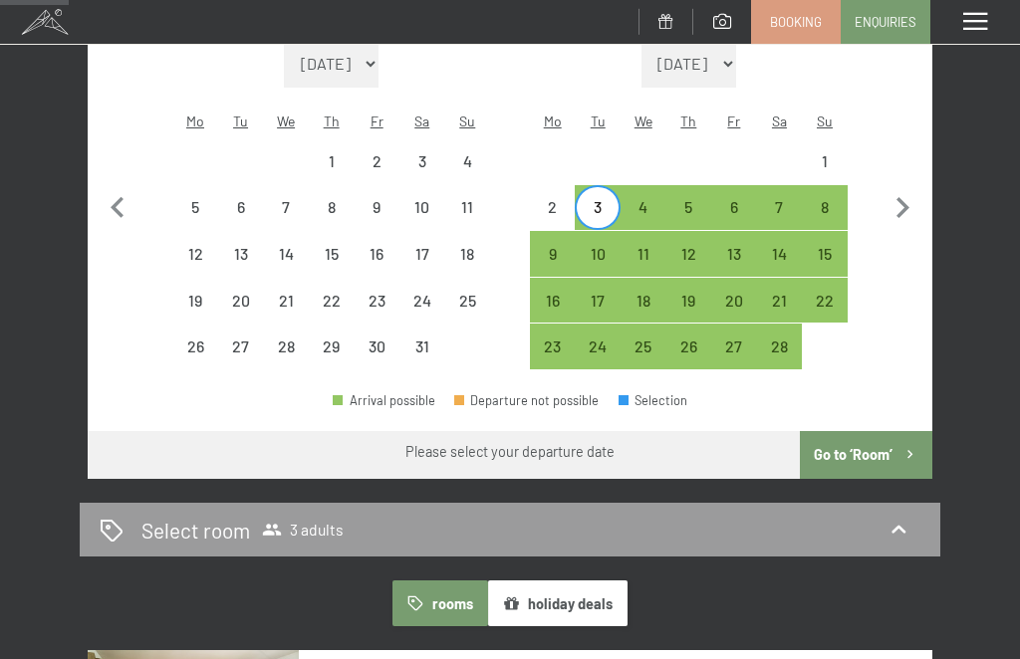
click at [798, 185] on div "7" at bounding box center [780, 208] width 46 height 46
select select "[DATE]"
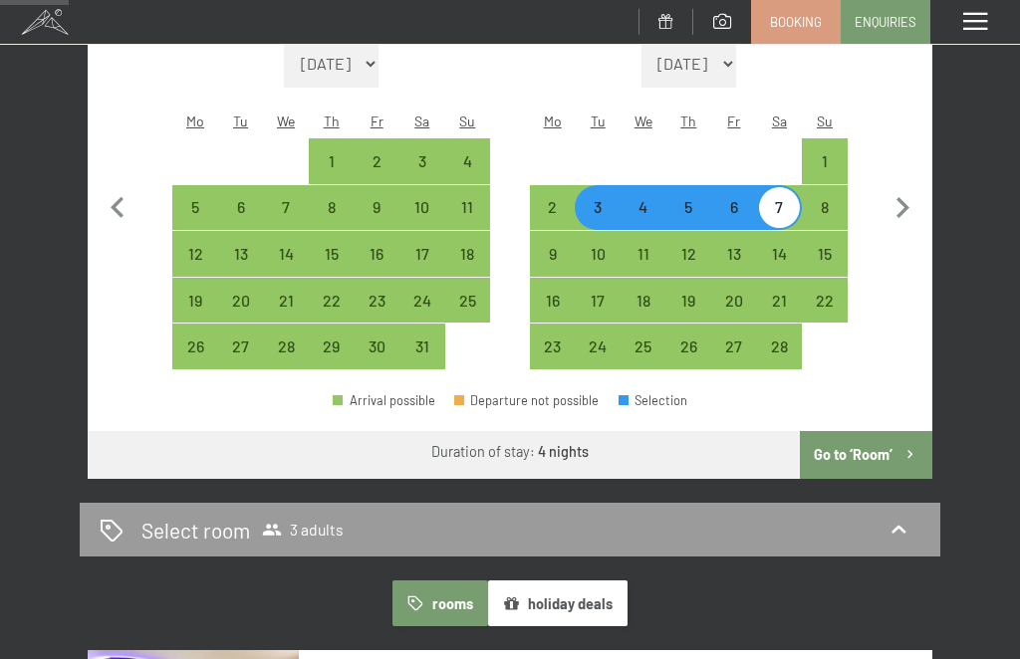
click at [379, 293] on div "23" at bounding box center [377, 314] width 42 height 42
select select "[DATE]"
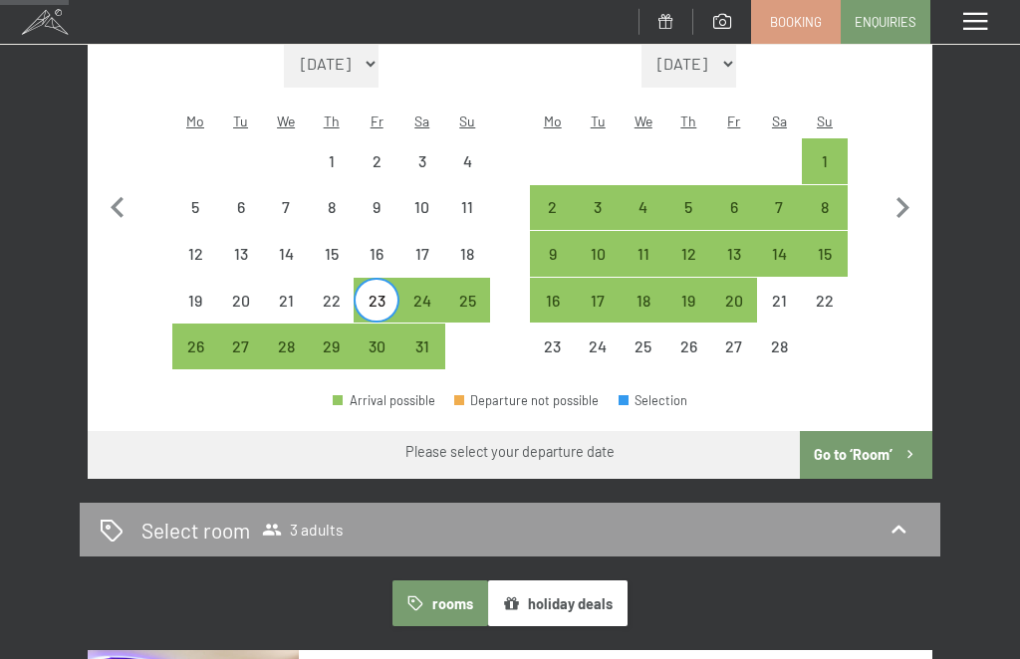
click at [242, 339] on div "27" at bounding box center [241, 360] width 42 height 42
select select "[DATE]"
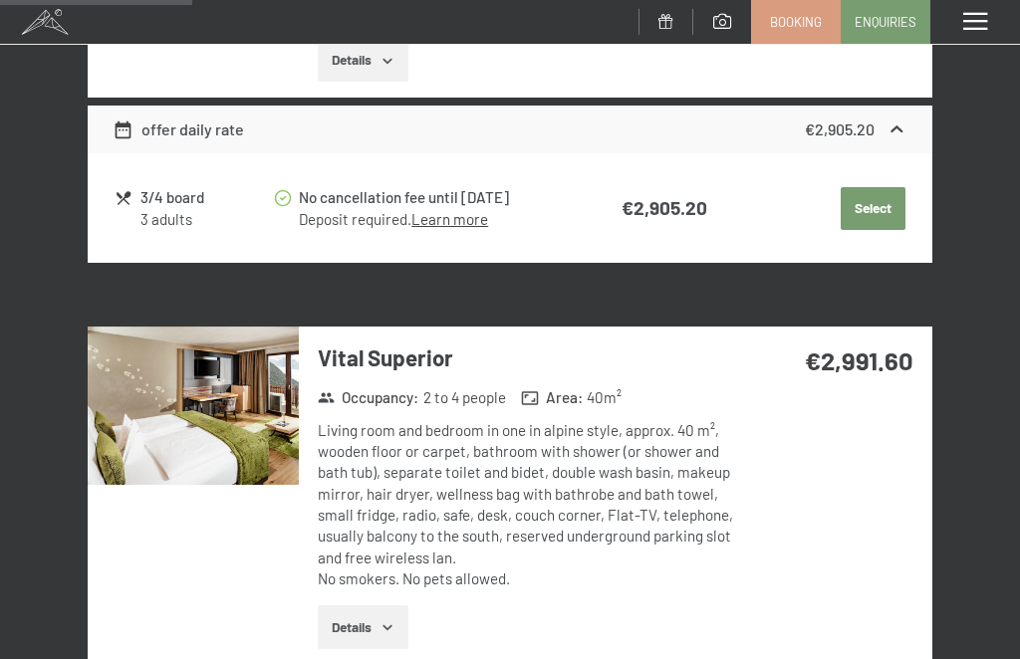
scroll to position [1348, 0]
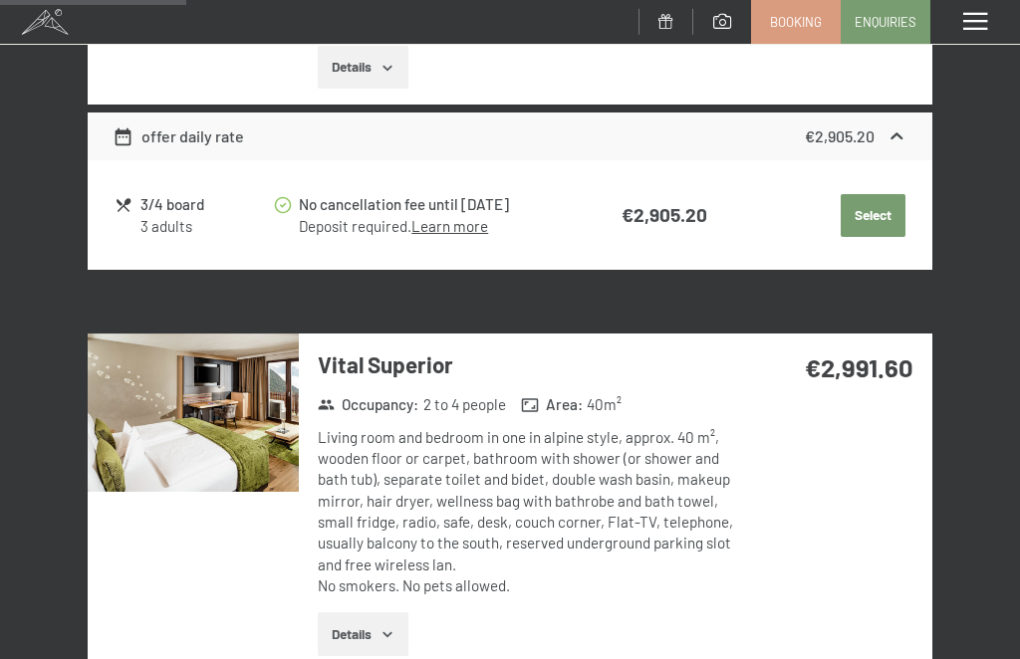
select select "[DATE]"
